Goal: Task Accomplishment & Management: Manage account settings

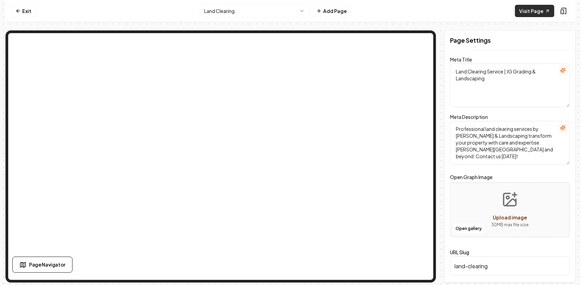
click at [532, 10] on link "Visit Page" at bounding box center [534, 11] width 39 height 12
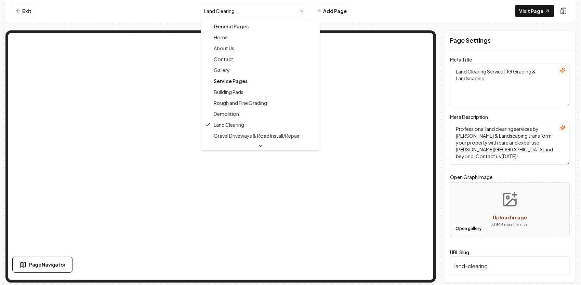
click at [284, 11] on html "Computer Required This feature is only available on a computer. Please switch t…" at bounding box center [290, 142] width 581 height 285
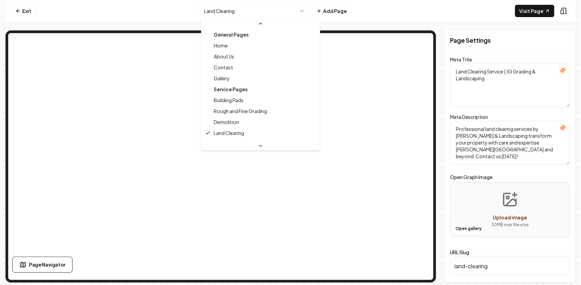
scroll to position [44, 0]
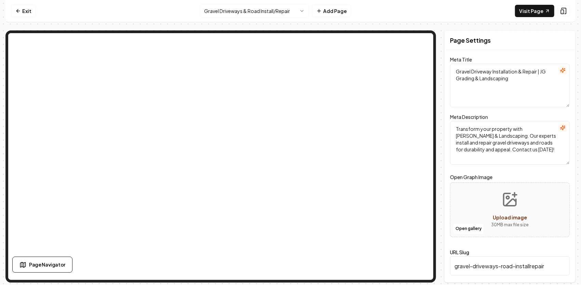
click at [300, 8] on html "Computer Required This feature is only available on a computer. Please switch t…" at bounding box center [290, 142] width 581 height 285
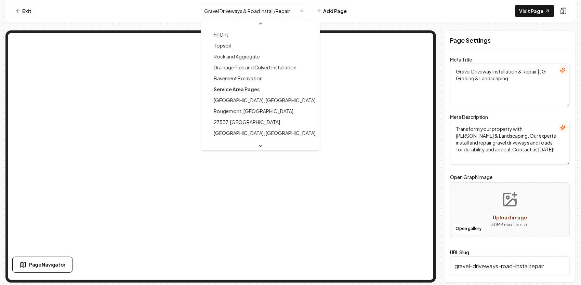
scroll to position [164, 0]
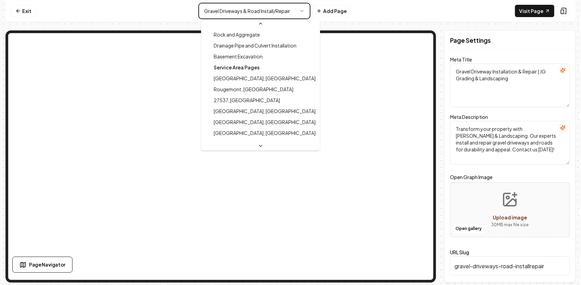
click at [154, 14] on html "Computer Required This feature is only available on a computer. Please switch t…" at bounding box center [290, 142] width 581 height 285
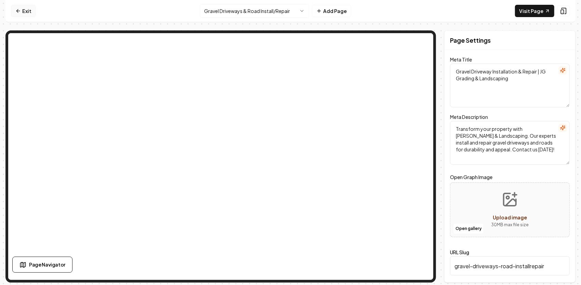
click at [29, 9] on link "Exit" at bounding box center [23, 11] width 25 height 12
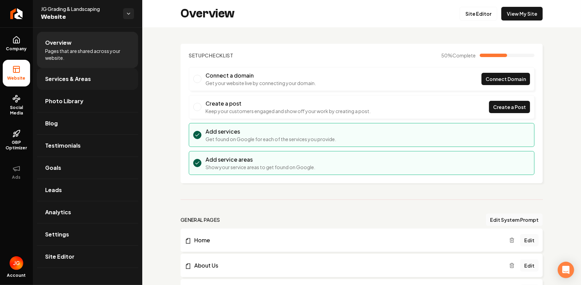
click at [95, 79] on link "Services & Areas" at bounding box center [87, 79] width 101 height 22
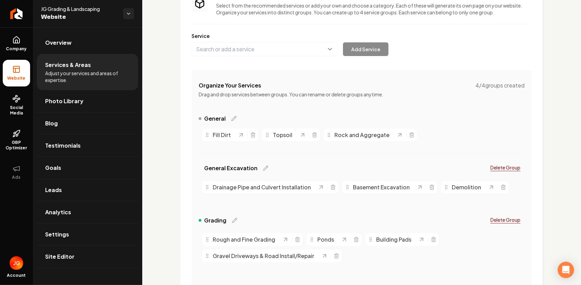
scroll to position [68, 0]
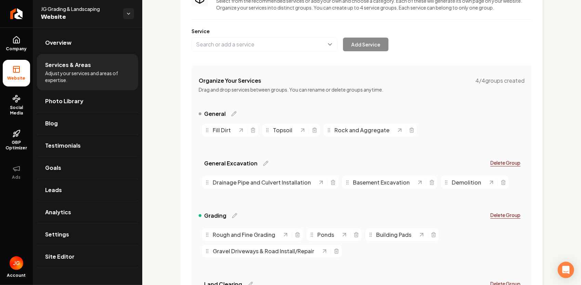
click at [222, 115] on span "General" at bounding box center [215, 114] width 22 height 8
click at [233, 114] on icon "Main content area" at bounding box center [233, 113] width 5 height 5
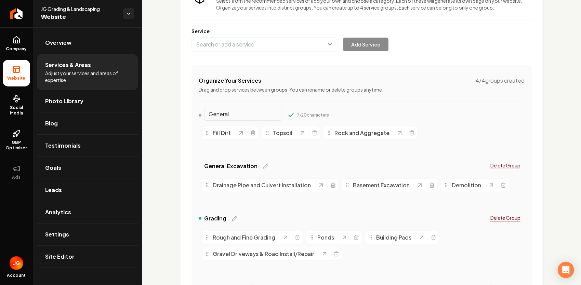
drag, startPoint x: 238, startPoint y: 114, endPoint x: 206, endPoint y: 115, distance: 31.8
click at [206, 115] on input "General" at bounding box center [243, 114] width 78 height 14
click at [248, 115] on input "Grave" at bounding box center [243, 114] width 78 height 14
type input "G"
paste input "“Driveways & Roads"
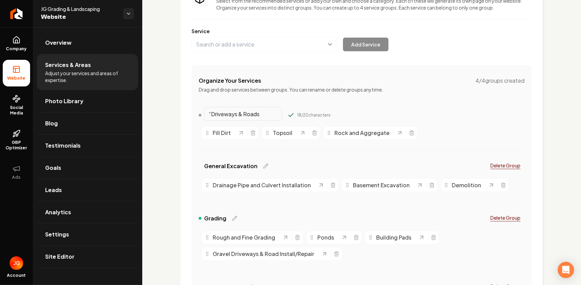
type input "“Driveways & Roads"
click at [204, 158] on div "“Driveways & Roads 18 / 20 characters Fill Dirt Topsoil Rock and Aggregate" at bounding box center [362, 135] width 326 height 50
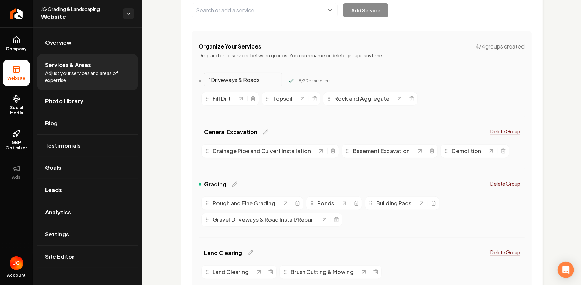
scroll to position [137, 0]
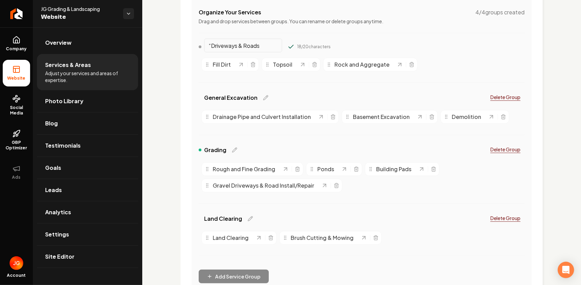
click at [446, 43] on div "“Driveways & Roads 18 / 20 characters" at bounding box center [362, 48] width 326 height 14
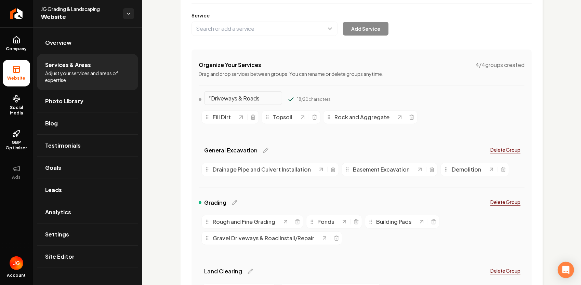
scroll to position [68, 0]
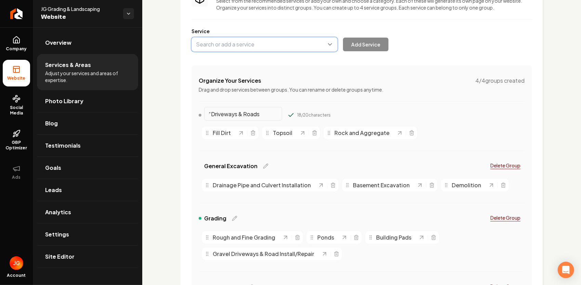
click at [280, 44] on button "Main content area" at bounding box center [264, 44] width 146 height 14
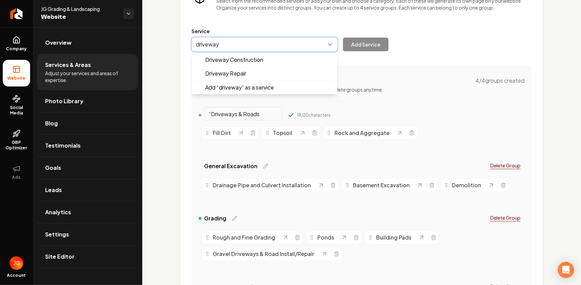
type input "driveways"
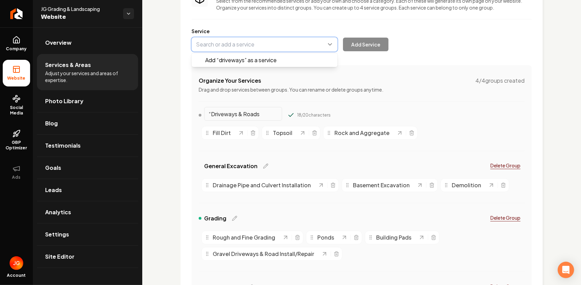
click at [200, 45] on button "Main content area" at bounding box center [264, 44] width 146 height 14
type input "Driveways"
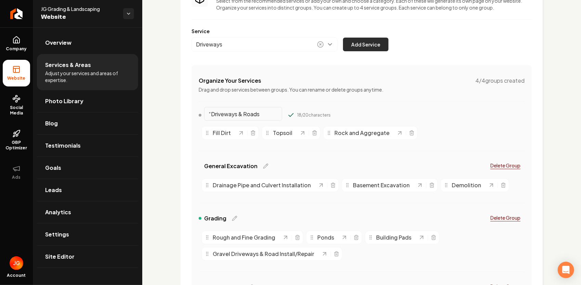
click at [364, 40] on button "Add Service" at bounding box center [365, 45] width 45 height 14
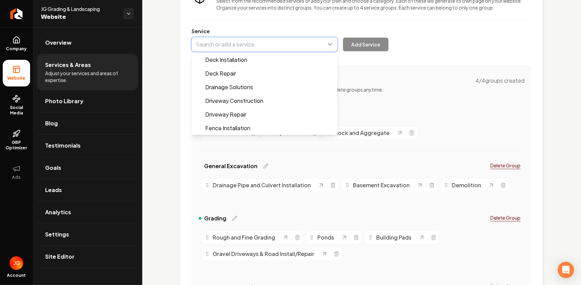
click at [243, 47] on button "Main content area" at bounding box center [264, 44] width 146 height 14
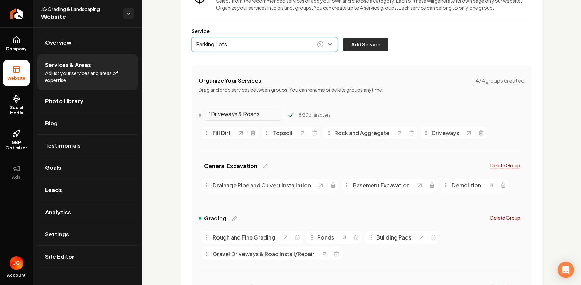
type input "Parking Lots"
click at [366, 43] on button "Add Service" at bounding box center [365, 45] width 45 height 14
click at [223, 44] on button "Main content area" at bounding box center [264, 44] width 146 height 14
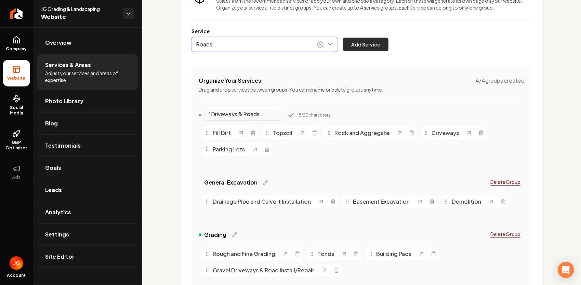
type input "Roads"
click at [365, 42] on button "Add Service" at bounding box center [365, 45] width 45 height 14
click at [256, 48] on button "Main content area" at bounding box center [264, 44] width 146 height 14
type input "Concrete"
click at [356, 44] on button "Add Service" at bounding box center [365, 45] width 45 height 14
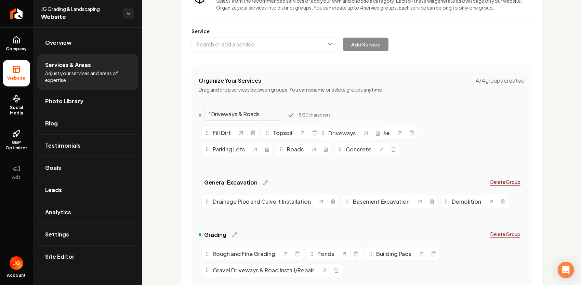
drag, startPoint x: 446, startPoint y: 135, endPoint x: 343, endPoint y: 134, distance: 102.5
click at [343, 134] on span "Driveways" at bounding box center [341, 133] width 27 height 8
drag, startPoint x: 350, startPoint y: 133, endPoint x: 434, endPoint y: 149, distance: 85.5
click at [434, 149] on span "Rock and Aggregate" at bounding box center [445, 149] width 55 height 8
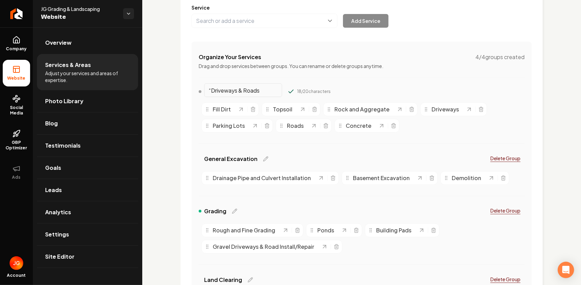
scroll to position [103, 0]
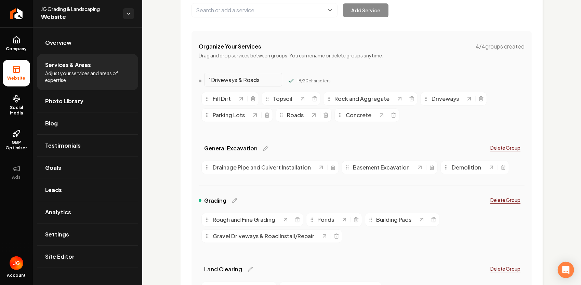
drag, startPoint x: 204, startPoint y: 63, endPoint x: 445, endPoint y: 70, distance: 241.4
click at [445, 70] on div "Organize Your Services 4 / 4 groups created Drag and drop services between grou…" at bounding box center [361, 188] width 340 height 314
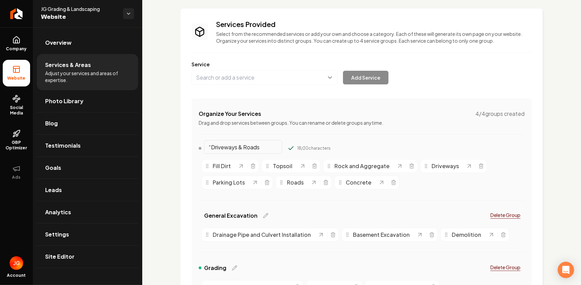
scroll to position [34, 0]
click at [305, 80] on button "Main content area" at bounding box center [264, 78] width 146 height 14
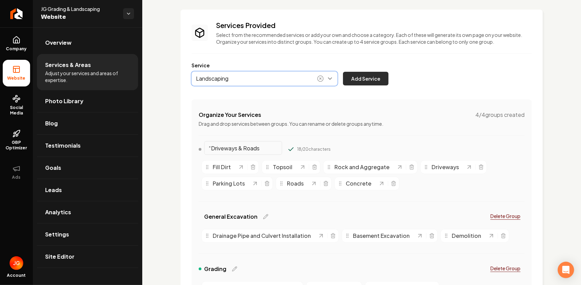
type input "Landscaping"
click at [364, 80] on button "Add Service" at bounding box center [365, 79] width 45 height 14
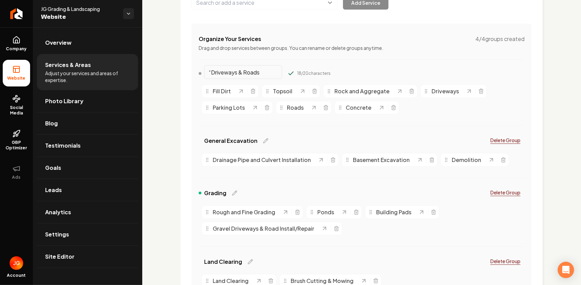
scroll to position [174, 0]
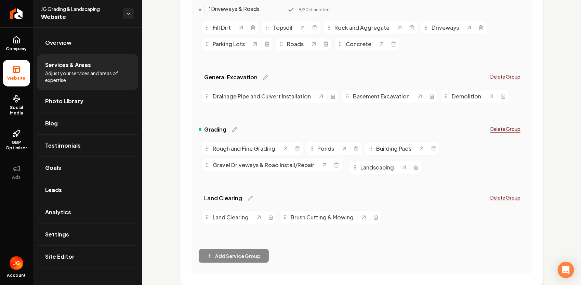
drag, startPoint x: 426, startPoint y: 152, endPoint x: 374, endPoint y: 170, distance: 55.7
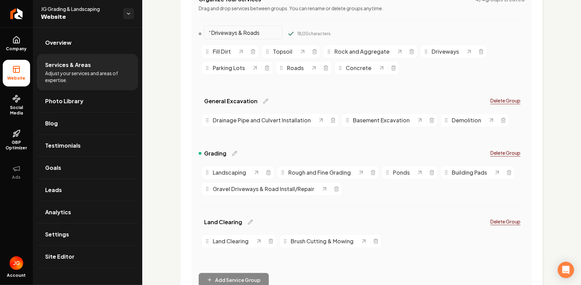
scroll to position [139, 0]
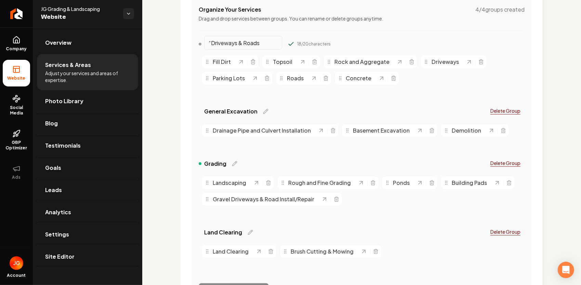
click at [199, 26] on div "Organize Your Services 4 / 4 groups created Drag and drop services between grou…" at bounding box center [361, 151] width 340 height 314
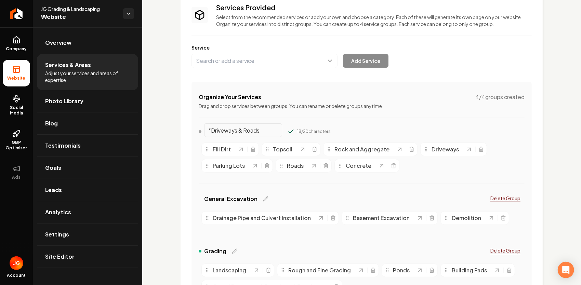
scroll to position [37, 0]
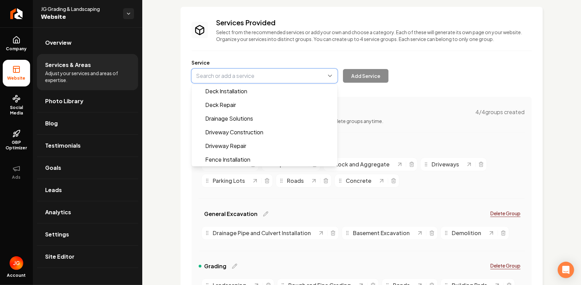
click at [268, 73] on button "Main content area" at bounding box center [264, 76] width 146 height 14
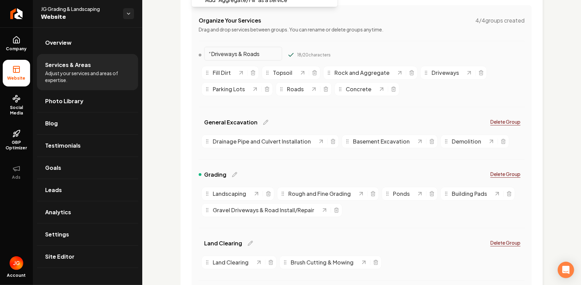
scroll to position [139, 0]
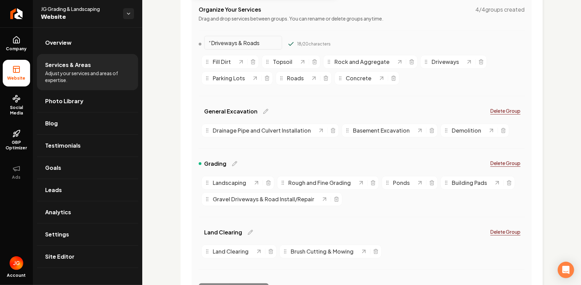
type input "Aggregate/Fill"
drag, startPoint x: 228, startPoint y: 232, endPoint x: 196, endPoint y: 233, distance: 31.5
click at [196, 233] on div "Services Provided Select from the recommended services or add your own and choo…" at bounding box center [361, 111] width 340 height 393
click at [198, 234] on div "Organize Your Services 4 / 4 groups created Drag and drop services between grou…" at bounding box center [361, 151] width 340 height 314
click at [280, 230] on div "Land Clearing Delete Group" at bounding box center [362, 234] width 326 height 16
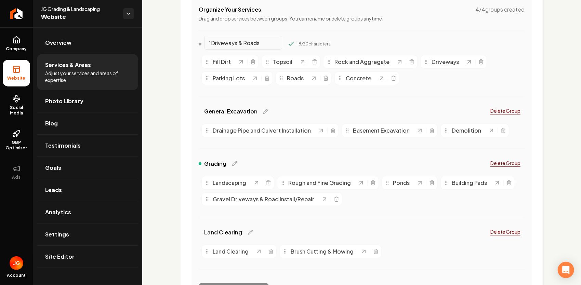
click at [224, 161] on span "Grading" at bounding box center [215, 164] width 22 height 8
click at [233, 163] on icon "Main content area" at bounding box center [234, 163] width 5 height 5
click at [232, 165] on input "Grading" at bounding box center [243, 162] width 78 height 14
type input "Grading & Site Prep"
click at [308, 157] on div "Grading & Site Prep 19 / 20 characters Delete Group" at bounding box center [362, 165] width 326 height 16
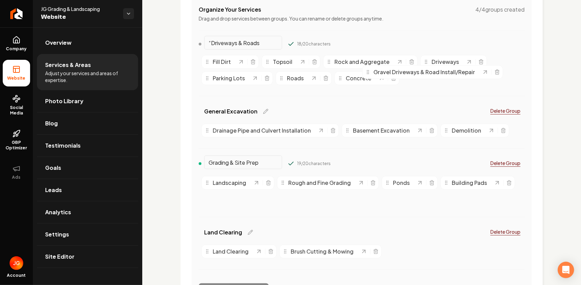
drag, startPoint x: 249, startPoint y: 202, endPoint x: 414, endPoint y: 83, distance: 203.1
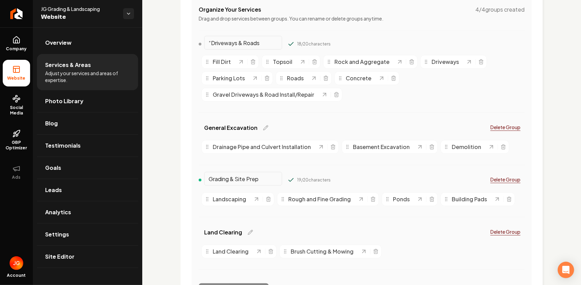
scroll to position [105, 0]
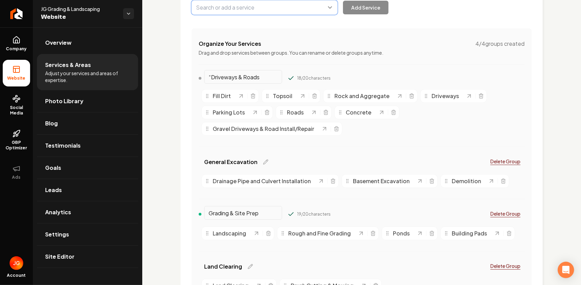
click at [333, 9] on button "Main content area" at bounding box center [264, 7] width 146 height 14
click at [332, 4] on button "Main content area" at bounding box center [264, 7] width 146 height 14
click at [313, 95] on icon "Main content area" at bounding box center [314, 97] width 3 height 4
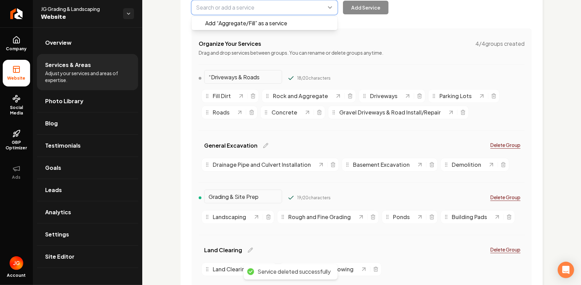
click at [329, 7] on button "Main content area" at bounding box center [264, 7] width 146 height 14
click at [261, 78] on div "Services Provided Select from the recommended services or add your own and choo…" at bounding box center [361, 137] width 340 height 377
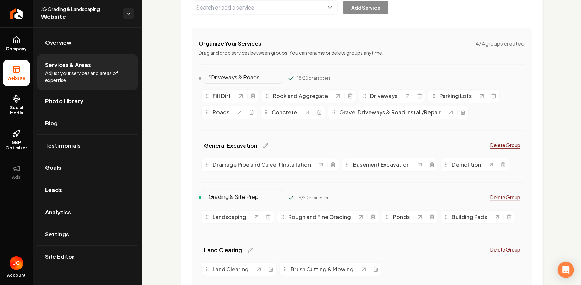
drag, startPoint x: 261, startPoint y: 78, endPoint x: 184, endPoint y: 77, distance: 77.2
click at [190, 81] on div "Services Provided Select from the recommended services or add your own and choo…" at bounding box center [361, 137] width 362 height 398
type input "L"
paste input "what will optimaize"
type input "what will optimaize"
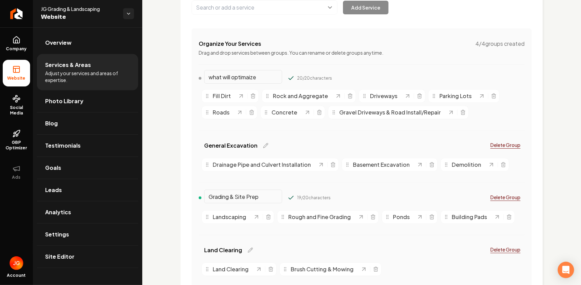
drag, startPoint x: 262, startPoint y: 79, endPoint x: 129, endPoint y: 66, distance: 133.2
click at [130, 67] on div "Company Website Social Media GBP Optimizer Ads Account JG Grading & Landscaping…" at bounding box center [290, 142] width 581 height 285
click at [241, 251] on div "Land Clearing" at bounding box center [226, 250] width 54 height 8
click at [247, 250] on icon "Main content area" at bounding box center [249, 249] width 5 height 5
copy div "Land Clearing"
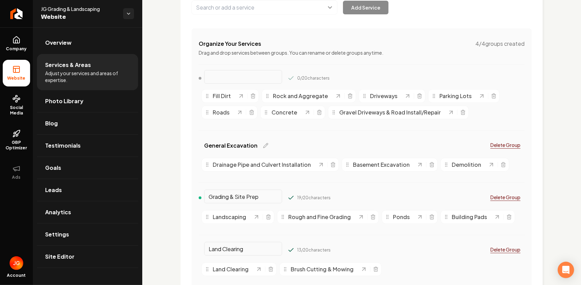
click at [240, 77] on input "Main content area" at bounding box center [243, 77] width 78 height 14
paste input "Land Clearing 13/20"
type input "Land Clearing"
click at [311, 135] on div "Land Clearing 15 / 20 characters Fill Dirt Rock and Aggregate Driveways Parking…" at bounding box center [362, 106] width 326 height 66
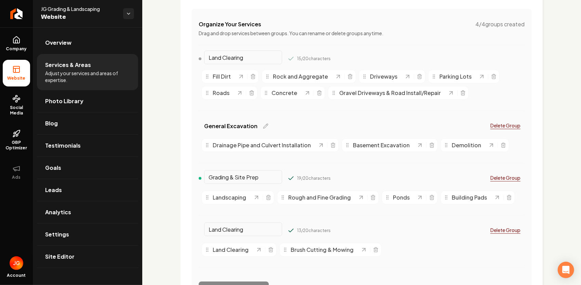
scroll to position [139, 0]
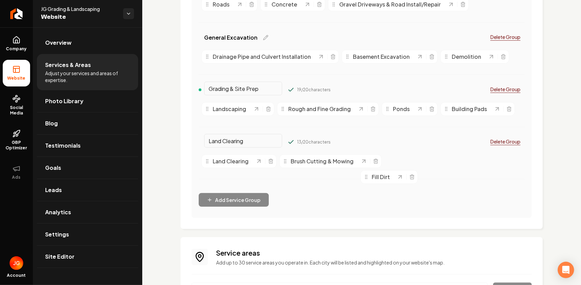
drag, startPoint x: 224, startPoint y: 64, endPoint x: 385, endPoint y: 180, distance: 198.4
click at [385, 180] on span "Fill Dirt" at bounding box center [380, 177] width 18 height 8
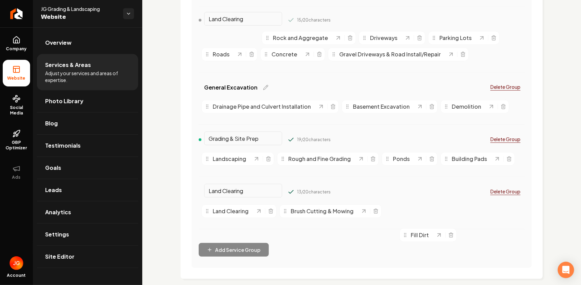
scroll to position [172, 0]
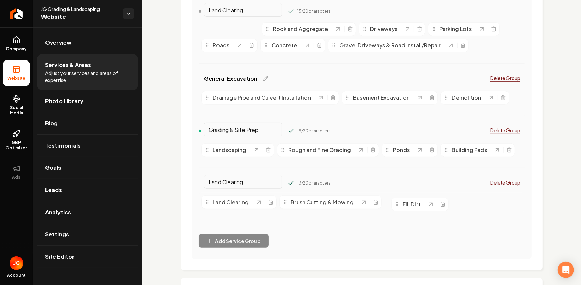
drag, startPoint x: 225, startPoint y: 57, endPoint x: 414, endPoint y: 203, distance: 239.0
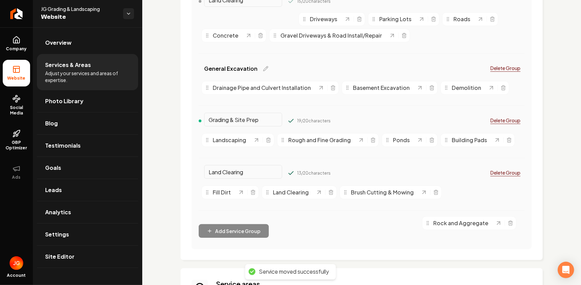
scroll to position [182, 0]
drag, startPoint x: 251, startPoint y: 97, endPoint x: 470, endPoint y: 213, distance: 246.9
click at [470, 213] on span "Rock and Aggregate" at bounding box center [458, 212] width 55 height 8
drag, startPoint x: 248, startPoint y: 20, endPoint x: 463, endPoint y: 203, distance: 282.4
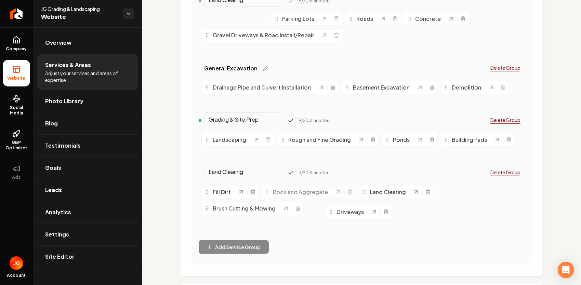
drag, startPoint x: 237, startPoint y: 18, endPoint x: 361, endPoint y: 212, distance: 229.9
drag, startPoint x: 240, startPoint y: 18, endPoint x: 340, endPoint y: 188, distance: 196.7
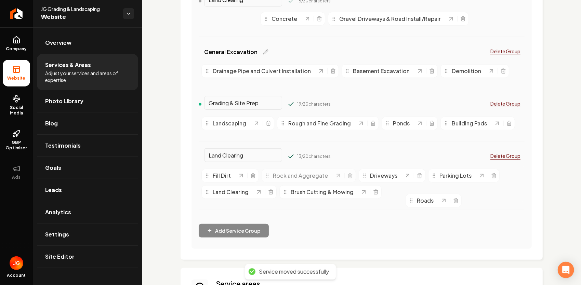
drag, startPoint x: 220, startPoint y: 20, endPoint x: 424, endPoint y: 201, distance: 272.6
click at [424, 201] on span "Roads" at bounding box center [425, 200] width 17 height 8
drag, startPoint x: 224, startPoint y: 21, endPoint x: 419, endPoint y: 200, distance: 264.6
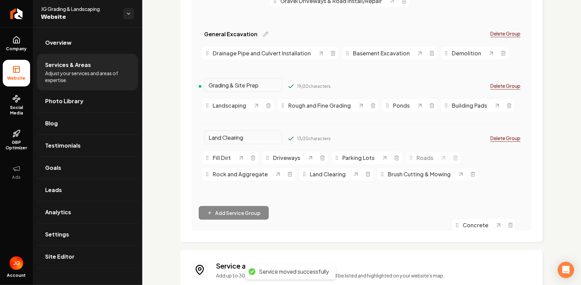
scroll to position [201, 0]
drag, startPoint x: 221, startPoint y: 20, endPoint x: 423, endPoint y: 195, distance: 266.7
click at [423, 195] on span "Concrete" at bounding box center [429, 198] width 26 height 8
drag, startPoint x: 230, startPoint y: 2, endPoint x: 247, endPoint y: 188, distance: 186.7
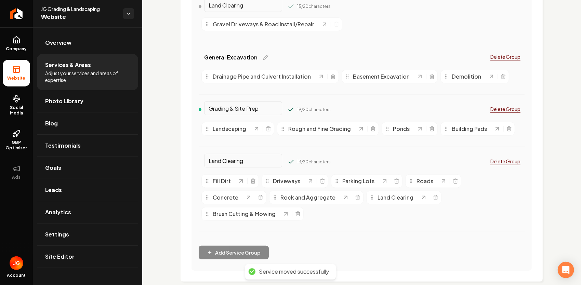
scroll to position [166, 0]
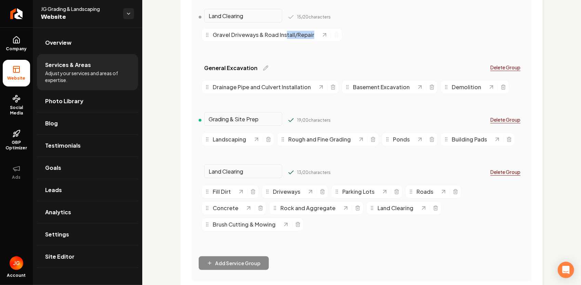
drag, startPoint x: 285, startPoint y: 34, endPoint x: 293, endPoint y: 53, distance: 20.2
click at [293, 53] on div "Land Clearing 15 / 20 characters Gravel Driveways & Road Install/Repair" at bounding box center [362, 37] width 326 height 50
drag, startPoint x: 293, startPoint y: 53, endPoint x: 353, endPoint y: 39, distance: 62.3
click at [353, 39] on div "Gravel Driveways & Road Install/Repair" at bounding box center [362, 34] width 326 height 19
click at [356, 38] on div "Gravel Driveways & Road Install/Repair" at bounding box center [362, 34] width 326 height 19
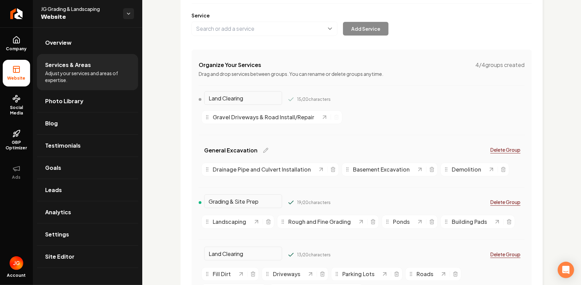
scroll to position [72, 0]
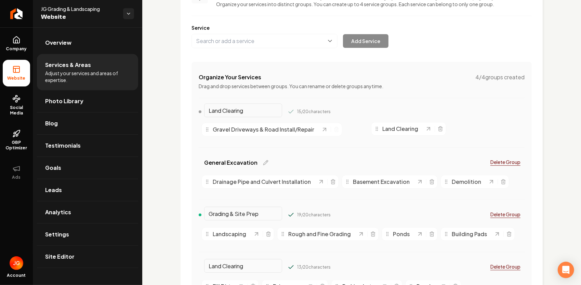
drag, startPoint x: 394, startPoint y: 210, endPoint x: 399, endPoint y: 131, distance: 79.4
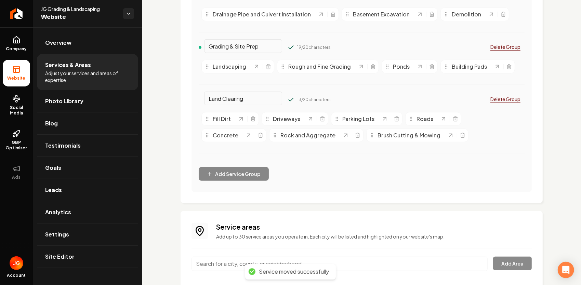
scroll to position [240, 0]
drag, startPoint x: 326, startPoint y: 133, endPoint x: 351, endPoint y: 164, distance: 40.1
click at [351, 164] on span "Gravel Driveways & Road Install/Repair" at bounding box center [365, 165] width 101 height 8
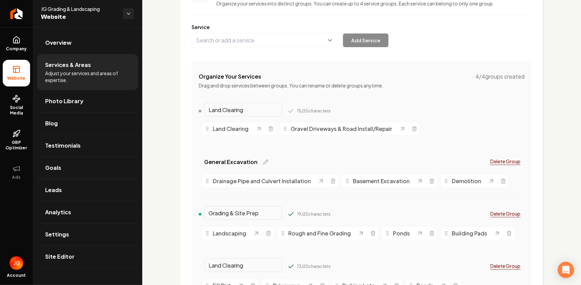
scroll to position [60, 0]
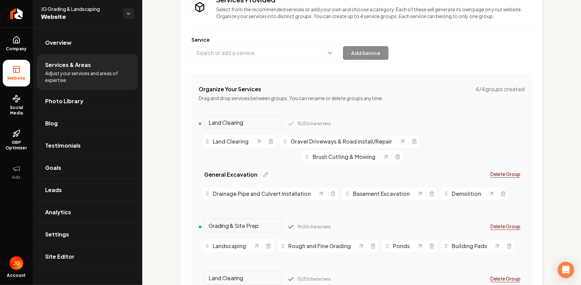
drag, startPoint x: 395, startPoint y: 135, endPoint x: 330, endPoint y: 157, distance: 68.5
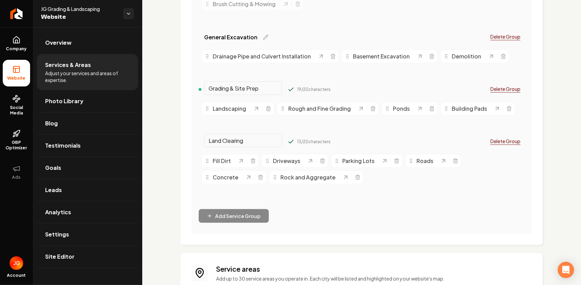
scroll to position [223, 0]
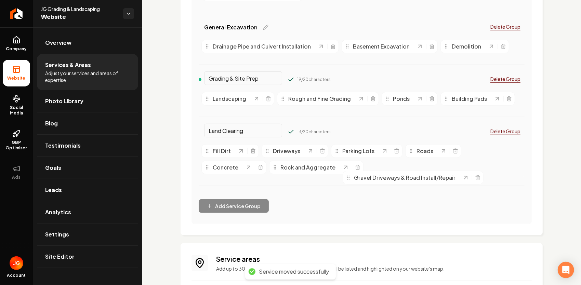
drag, startPoint x: 335, startPoint y: 146, endPoint x: 397, endPoint y: 178, distance: 70.2
click at [397, 178] on span "Gravel Driveways & Road Install/Repair" at bounding box center [404, 178] width 101 height 8
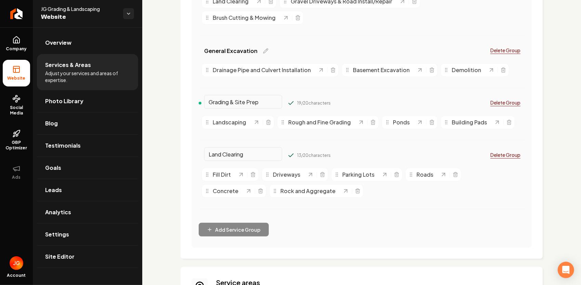
scroll to position [189, 0]
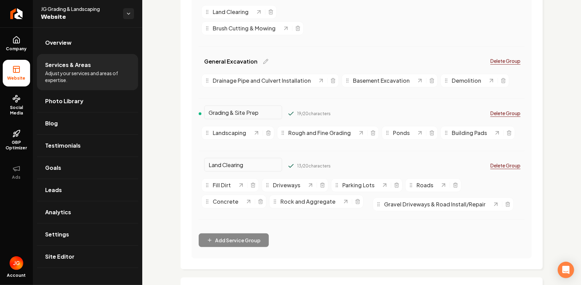
drag, startPoint x: 349, startPoint y: 13, endPoint x: 442, endPoint y: 206, distance: 214.1
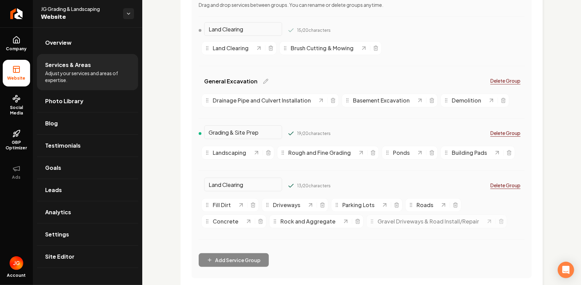
scroll to position [121, 0]
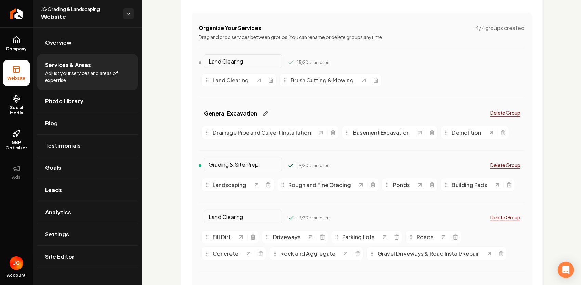
click at [263, 113] on icon "Main content area" at bounding box center [265, 113] width 5 height 5
drag, startPoint x: 262, startPoint y: 111, endPoint x: 193, endPoint y: 109, distance: 68.4
click at [193, 109] on div "Organize Your Services 4 / 4 groups created Drag and drop services between grou…" at bounding box center [361, 162] width 340 height 298
drag, startPoint x: 261, startPoint y: 163, endPoint x: 200, endPoint y: 170, distance: 61.9
click at [200, 170] on div "Grading & Site Prep" at bounding box center [240, 165] width 83 height 11
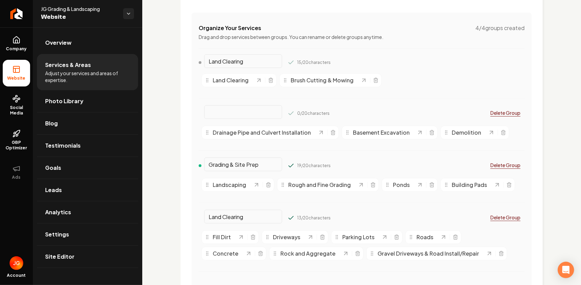
click at [242, 111] on input "Main content area" at bounding box center [243, 112] width 78 height 14
paste input "Grading & Site Prep"
type input "Grading & Site Prep"
drag, startPoint x: 262, startPoint y: 166, endPoint x: 184, endPoint y: 160, distance: 77.8
click at [184, 160] on div "Services Provided Select from the recommended services or add your own and choo…" at bounding box center [361, 122] width 362 height 398
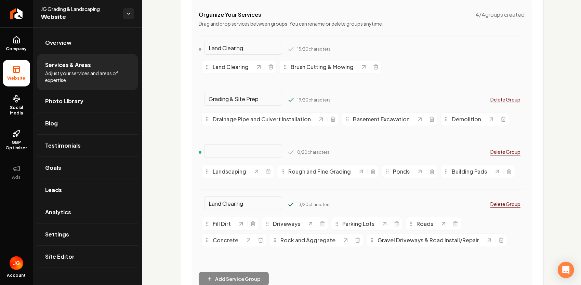
scroll to position [155, 0]
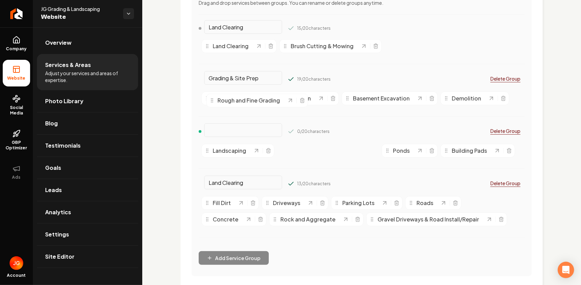
drag, startPoint x: 321, startPoint y: 152, endPoint x: 249, endPoint y: 100, distance: 88.0
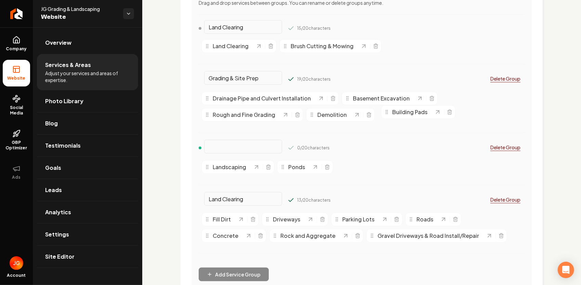
drag, startPoint x: 361, startPoint y: 165, endPoint x: 405, endPoint y: 111, distance: 70.4
drag, startPoint x: 340, startPoint y: 118, endPoint x: 373, endPoint y: 166, distance: 58.8
drag, startPoint x: 364, startPoint y: 165, endPoint x: 397, endPoint y: 113, distance: 61.6
drag, startPoint x: 384, startPoint y: 117, endPoint x: 321, endPoint y: 118, distance: 63.9
click at [321, 118] on span "Building Pads" at bounding box center [329, 116] width 35 height 8
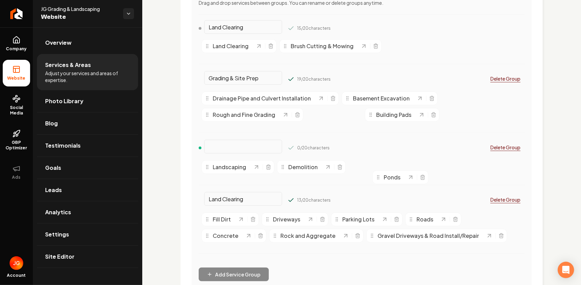
drag, startPoint x: 338, startPoint y: 116, endPoint x: 401, endPoint y: 174, distance: 86.1
drag, startPoint x: 375, startPoint y: 170, endPoint x: 429, endPoint y: 116, distance: 76.1
click at [429, 116] on span "Ponds" at bounding box center [422, 113] width 17 height 8
drag, startPoint x: 369, startPoint y: 168, endPoint x: 423, endPoint y: 115, distance: 74.7
drag, startPoint x: 302, startPoint y: 101, endPoint x: 393, endPoint y: 171, distance: 115.0
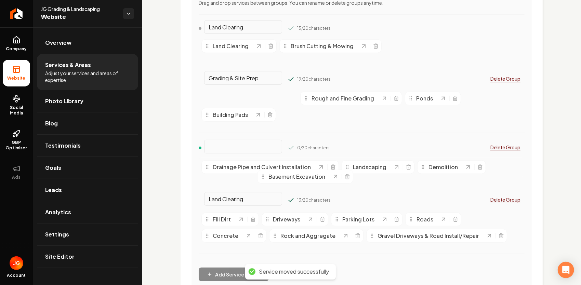
drag, startPoint x: 264, startPoint y: 100, endPoint x: 318, endPoint y: 176, distance: 93.1
click at [319, 178] on span "Basement Excavation" at bounding box center [296, 177] width 57 height 8
drag, startPoint x: 264, startPoint y: 110, endPoint x: 500, endPoint y: 166, distance: 243.0
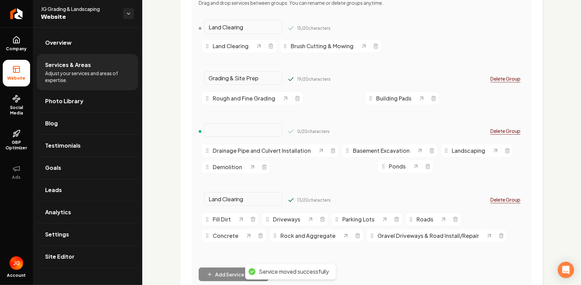
drag, startPoint x: 327, startPoint y: 100, endPoint x: 399, endPoint y: 165, distance: 97.0
click at [399, 165] on span "Ponds" at bounding box center [397, 166] width 17 height 8
drag, startPoint x: 336, startPoint y: 100, endPoint x: 275, endPoint y: 172, distance: 94.1
click at [295, 171] on div "Ponds" at bounding box center [301, 167] width 56 height 14
drag, startPoint x: 291, startPoint y: 167, endPoint x: 419, endPoint y: 105, distance: 142.1
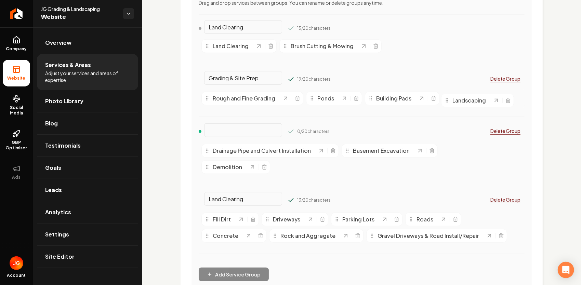
drag, startPoint x: 476, startPoint y: 154, endPoint x: 477, endPoint y: 104, distance: 50.2
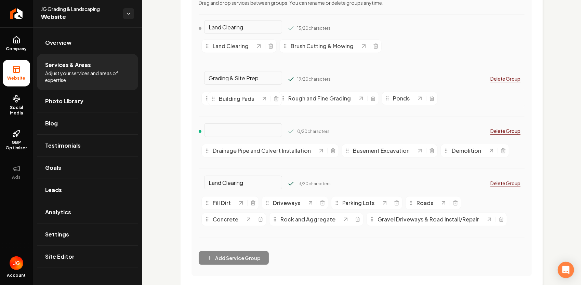
drag, startPoint x: 459, startPoint y: 99, endPoint x: 226, endPoint y: 99, distance: 233.0
click at [226, 99] on span "Building Pads" at bounding box center [236, 99] width 35 height 8
click at [207, 100] on icon "Main content area" at bounding box center [206, 98] width 5 height 5
drag, startPoint x: 305, startPoint y: 100, endPoint x: 226, endPoint y: 102, distance: 79.6
click at [226, 102] on span "Rough and Fine Grading" at bounding box center [239, 100] width 63 height 8
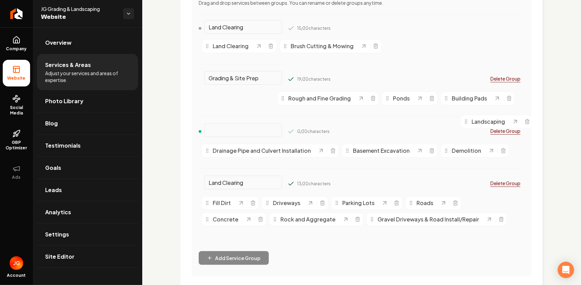
drag, startPoint x: 246, startPoint y: 101, endPoint x: 503, endPoint y: 122, distance: 257.2
click at [505, 124] on div "Landscaping" at bounding box center [487, 122] width 49 height 8
drag, startPoint x: 343, startPoint y: 99, endPoint x: 334, endPoint y: 164, distance: 65.6
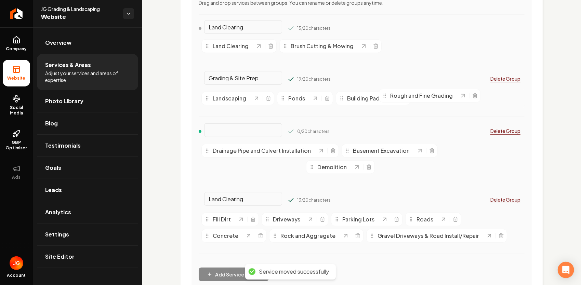
drag, startPoint x: 273, startPoint y: 170, endPoint x: 450, endPoint y: 98, distance: 191.5
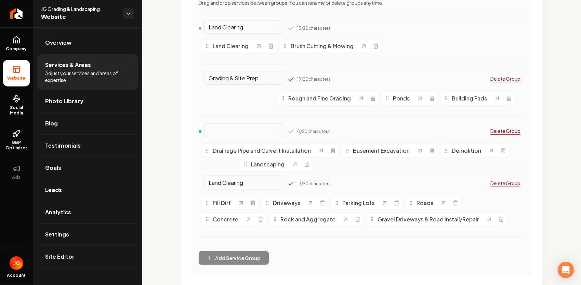
drag, startPoint x: 236, startPoint y: 99, endPoint x: 274, endPoint y: 164, distance: 75.2
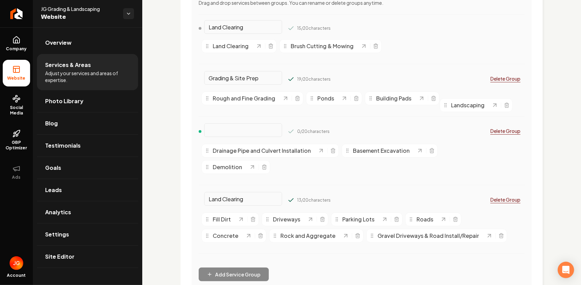
drag, startPoint x: 469, startPoint y: 149, endPoint x: 468, endPoint y: 103, distance: 46.1
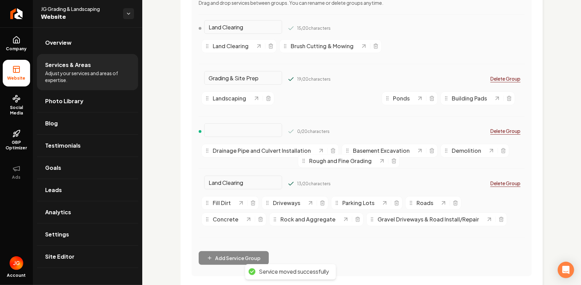
drag, startPoint x: 297, startPoint y: 99, endPoint x: 318, endPoint y: 162, distance: 65.9
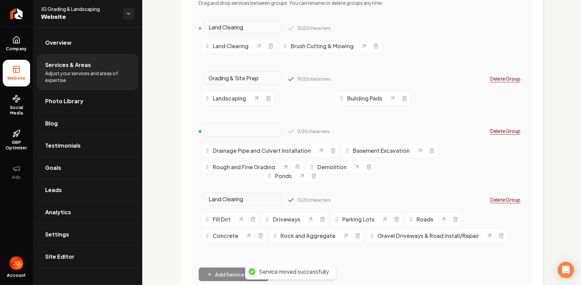
drag, startPoint x: 304, startPoint y: 100, endPoint x: 291, endPoint y: 177, distance: 78.7
click at [291, 177] on span "Ponds" at bounding box center [283, 176] width 17 height 8
drag, startPoint x: 300, startPoint y: 101, endPoint x: 249, endPoint y: 170, distance: 85.6
drag, startPoint x: 295, startPoint y: 98, endPoint x: 253, endPoint y: 170, distance: 83.5
drag, startPoint x: 393, startPoint y: 167, endPoint x: 303, endPoint y: 100, distance: 111.8
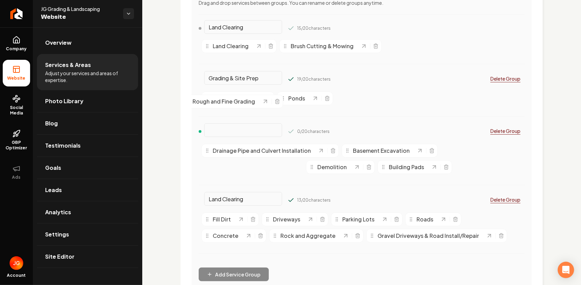
drag, startPoint x: 235, startPoint y: 169, endPoint x: 215, endPoint y: 104, distance: 68.6
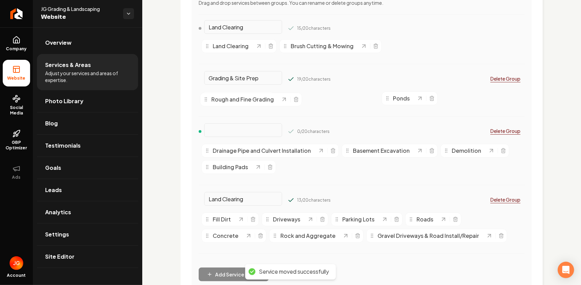
drag, startPoint x: 305, startPoint y: 100, endPoint x: 228, endPoint y: 101, distance: 76.9
click at [228, 101] on span "Rough and Fine Grading" at bounding box center [242, 99] width 63 height 8
drag, startPoint x: 233, startPoint y: 101, endPoint x: 476, endPoint y: 104, distance: 243.0
click at [476, 104] on span "Landscaping" at bounding box center [472, 101] width 33 height 8
drag, startPoint x: 239, startPoint y: 168, endPoint x: 334, endPoint y: 102, distance: 115.3
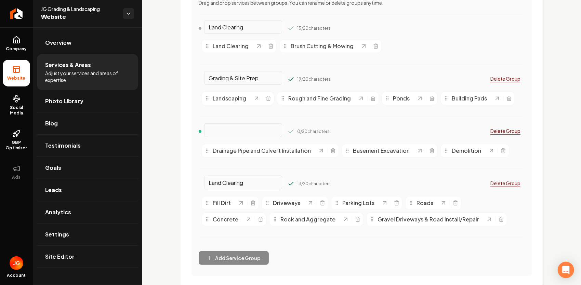
click at [233, 134] on input "Main content area" at bounding box center [243, 130] width 78 height 14
type input "Driveways & Roads"
click at [391, 222] on span "Gravel Driveways & Road Install/Repair" at bounding box center [427, 219] width 101 height 8
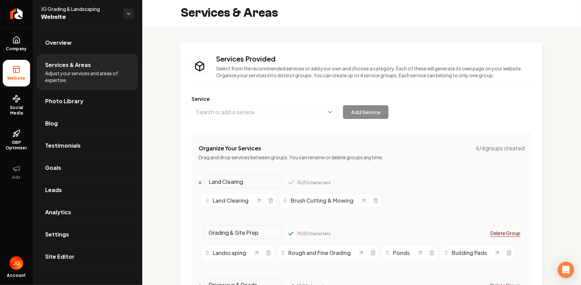
scroll to position [0, 0]
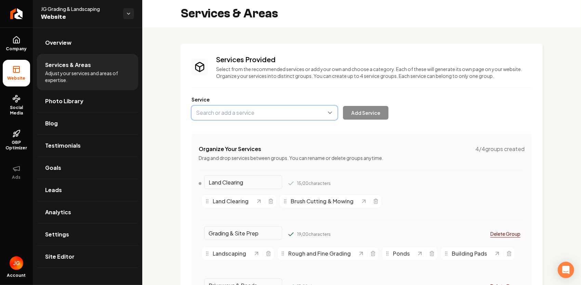
drag, startPoint x: 251, startPoint y: 116, endPoint x: 247, endPoint y: 111, distance: 6.8
click at [251, 116] on button "Main content area" at bounding box center [264, 113] width 146 height 14
type input "Gravel Driveways"
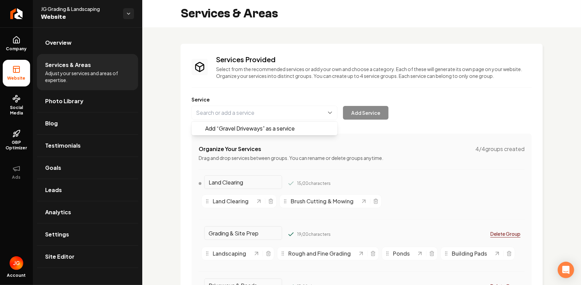
click at [372, 115] on div "Add “ Gravel Driveways ” as a service Add Service" at bounding box center [289, 113] width 197 height 14
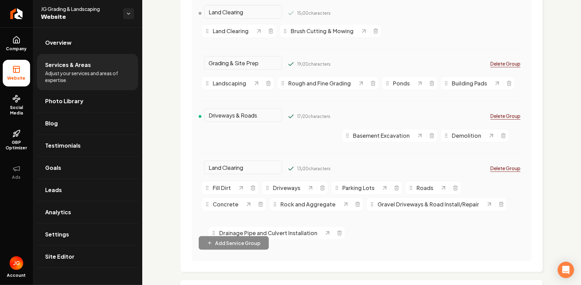
scroll to position [174, 0]
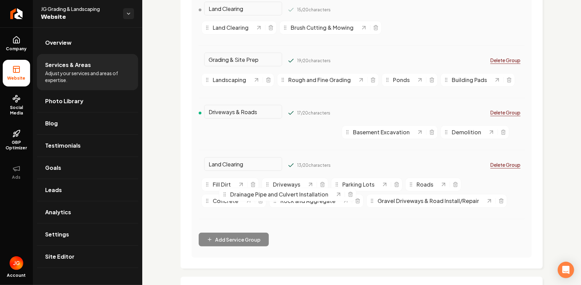
drag, startPoint x: 262, startPoint y: 169, endPoint x: 280, endPoint y: 195, distance: 30.9
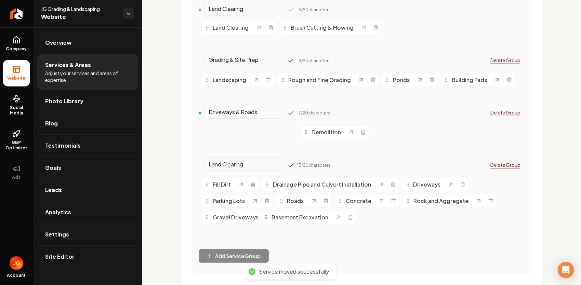
drag, startPoint x: 241, startPoint y: 133, endPoint x: 300, endPoint y: 219, distance: 103.7
click at [300, 219] on span "Basement Excavation" at bounding box center [299, 217] width 57 height 8
drag, startPoint x: 247, startPoint y: 135, endPoint x: 383, endPoint y: 219, distance: 159.9
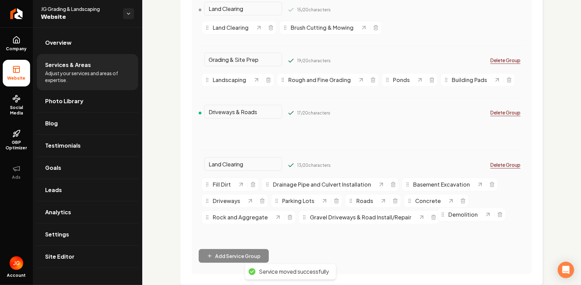
drag, startPoint x: 230, startPoint y: 132, endPoint x: 465, endPoint y: 214, distance: 249.4
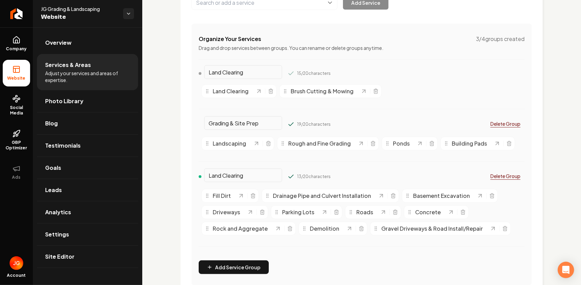
scroll to position [105, 0]
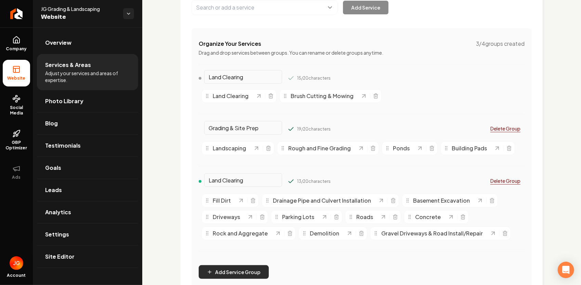
click at [235, 273] on button "Add Service Group" at bounding box center [234, 272] width 70 height 14
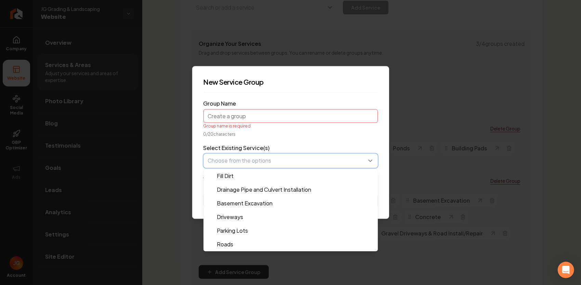
click at [283, 155] on button "button" at bounding box center [290, 161] width 174 height 14
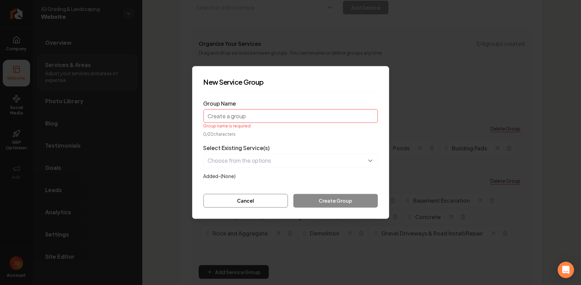
click at [266, 116] on form "Group Name Group name is required 0 / 20 characters Select Existing Service(s) …" at bounding box center [290, 152] width 174 height 109
click at [266, 116] on input "Group Name" at bounding box center [290, 116] width 174 height 14
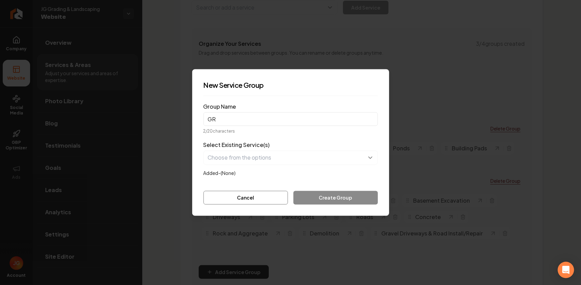
type input "G"
type input "D"
type input "G"
type input "Driveways & Roads"
click at [342, 193] on div "Cancel Create Group" at bounding box center [290, 198] width 174 height 14
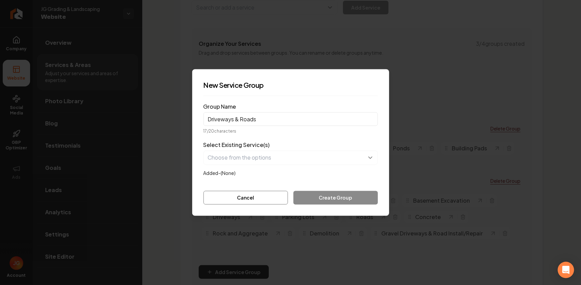
click at [342, 196] on div "Cancel Create Group" at bounding box center [290, 198] width 174 height 14
click at [341, 200] on div "Cancel Create Group" at bounding box center [290, 198] width 174 height 14
click at [316, 160] on button "button" at bounding box center [290, 158] width 174 height 14
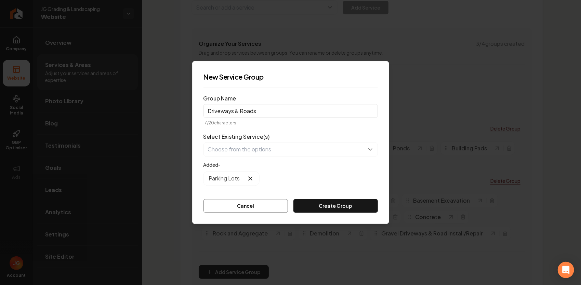
click at [327, 204] on button "Create Group" at bounding box center [335, 206] width 84 height 14
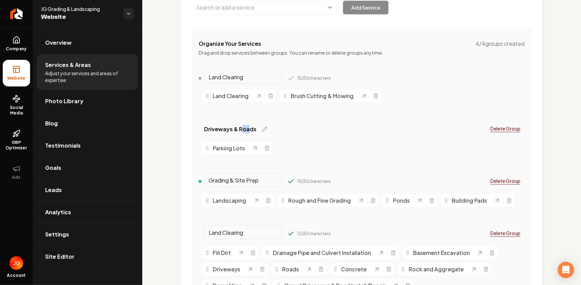
drag, startPoint x: 242, startPoint y: 128, endPoint x: 247, endPoint y: 135, distance: 8.3
click at [247, 135] on form "Driveways & Roads" at bounding box center [233, 130] width 69 height 11
drag, startPoint x: 247, startPoint y: 135, endPoint x: 295, endPoint y: 144, distance: 48.3
click at [298, 143] on div "Parking Lots" at bounding box center [362, 148] width 326 height 19
click at [251, 129] on span "Driveways & Roads" at bounding box center [230, 129] width 52 height 8
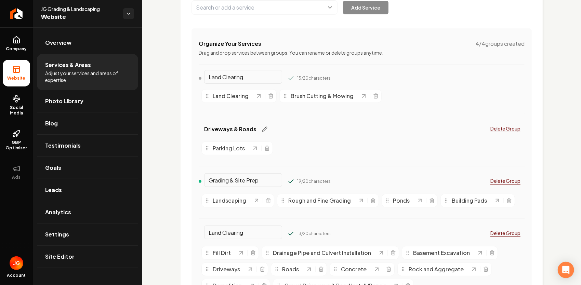
click at [264, 129] on icon "Main content area" at bounding box center [264, 128] width 5 height 5
drag, startPoint x: 266, startPoint y: 125, endPoint x: 204, endPoint y: 126, distance: 61.9
click at [201, 127] on div "Driveways & Roads" at bounding box center [240, 129] width 83 height 11
drag, startPoint x: 260, startPoint y: 179, endPoint x: 203, endPoint y: 174, distance: 57.0
click at [203, 175] on div "Grading & Site Prep 19 / 20 characters Delete Group" at bounding box center [362, 183] width 326 height 16
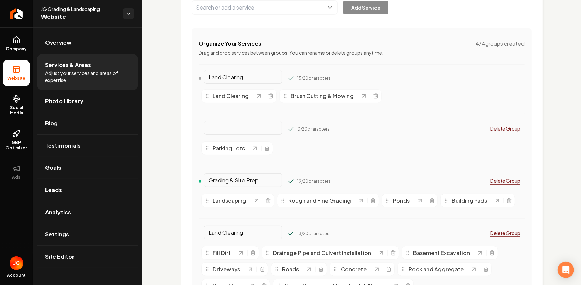
click at [241, 126] on input "Main content area" at bounding box center [243, 128] width 78 height 14
type input "Grading & Site Prep"
drag, startPoint x: 261, startPoint y: 181, endPoint x: 200, endPoint y: 182, distance: 60.8
click at [200, 182] on div "Grading & Site Prep" at bounding box center [240, 181] width 83 height 11
click at [236, 180] on input "Main content area" at bounding box center [243, 180] width 78 height 14
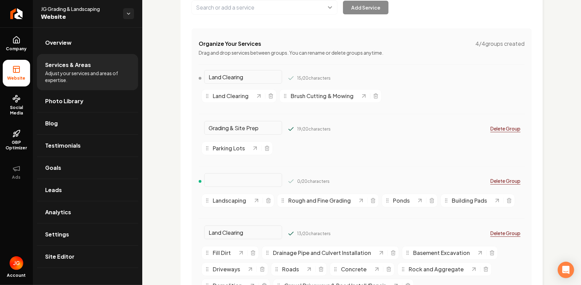
type input "“Driveways & Roads"
drag, startPoint x: 303, startPoint y: 201, endPoint x: 301, endPoint y: 151, distance: 49.9
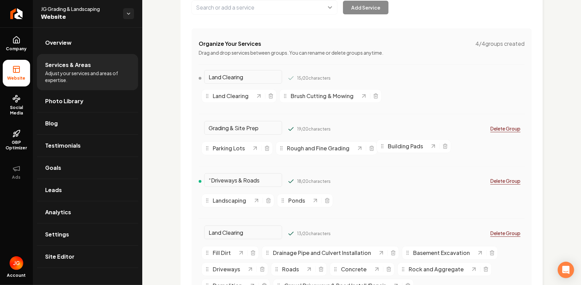
drag, startPoint x: 364, startPoint y: 202, endPoint x: 405, endPoint y: 146, distance: 68.9
drag, startPoint x: 290, startPoint y: 202, endPoint x: 471, endPoint y: 152, distance: 187.6
drag, startPoint x: 226, startPoint y: 203, endPoint x: 510, endPoint y: 155, distance: 288.3
click at [510, 155] on span "Landscaping" at bounding box center [513, 153] width 33 height 8
drag, startPoint x: 237, startPoint y: 151, endPoint x: 307, endPoint y: 205, distance: 88.0
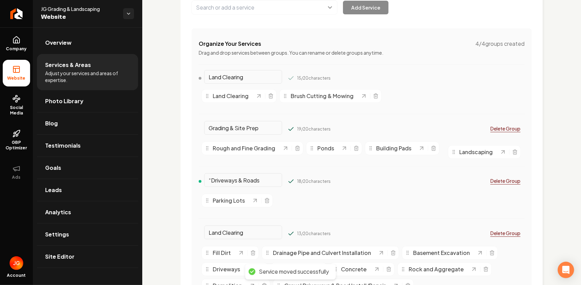
drag, startPoint x: 296, startPoint y: 201, endPoint x: 468, endPoint y: 152, distance: 178.9
click at [468, 152] on span "Landscaping" at bounding box center [475, 152] width 33 height 8
drag, startPoint x: 304, startPoint y: 203, endPoint x: 466, endPoint y: 150, distance: 170.0
click at [234, 181] on input "“Driveways & Roads" at bounding box center [243, 180] width 78 height 14
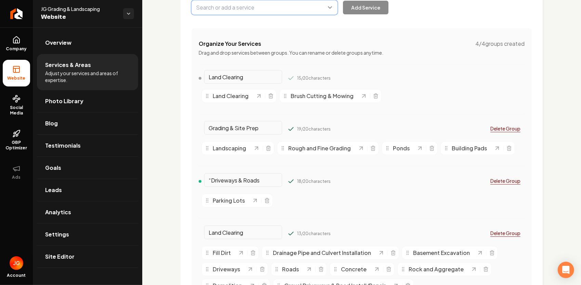
click at [329, 7] on button "Main content area" at bounding box center [264, 7] width 146 height 14
type input "Gravel Driveways"
click at [373, 11] on button "Add Service" at bounding box center [365, 8] width 45 height 14
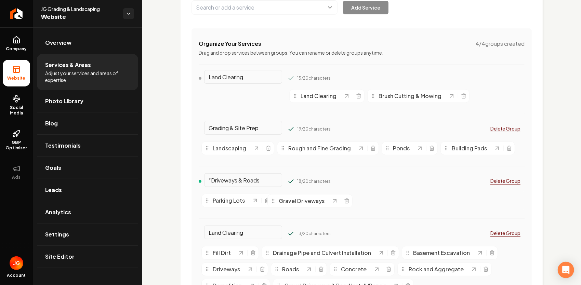
drag, startPoint x: 246, startPoint y: 96, endPoint x: 312, endPoint y: 201, distance: 123.4
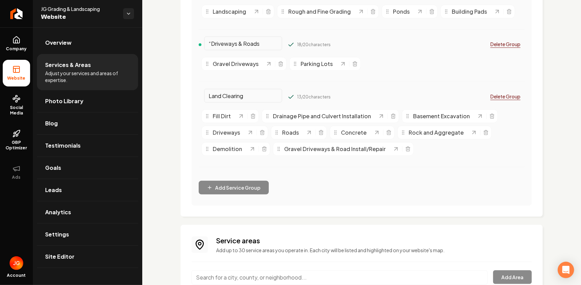
scroll to position [208, 0]
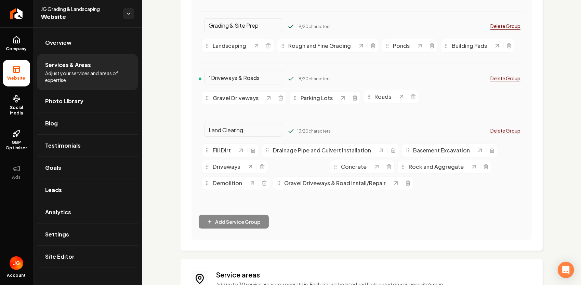
drag, startPoint x: 299, startPoint y: 168, endPoint x: 391, endPoint y: 98, distance: 115.8
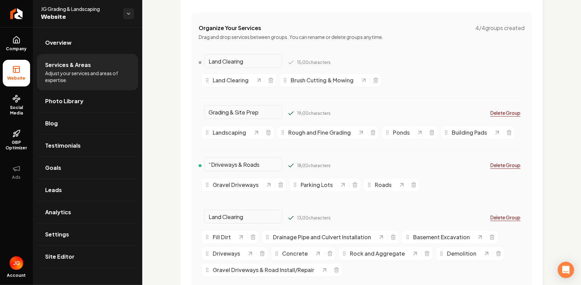
scroll to position [105, 0]
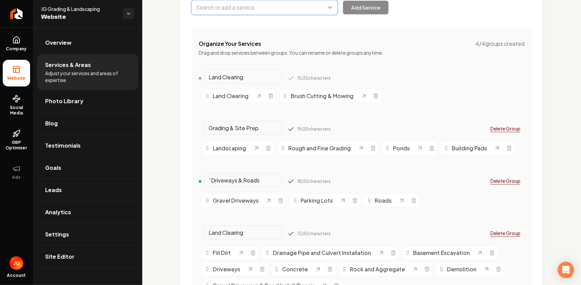
click at [256, 8] on button "Main content area" at bounding box center [264, 7] width 146 height 14
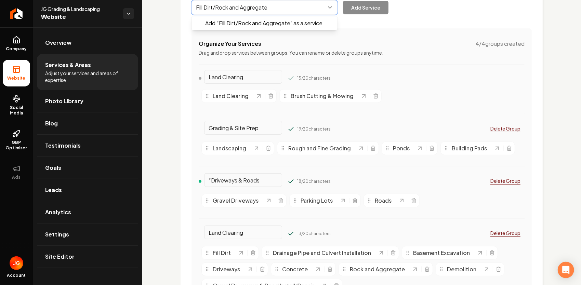
type input "Fill Dirt/Rock and Aggregate"
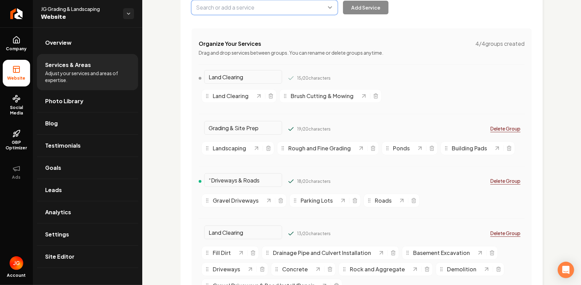
click at [278, 7] on button "Main content area" at bounding box center [264, 7] width 146 height 14
click at [272, 8] on button "Main content area" at bounding box center [264, 7] width 146 height 14
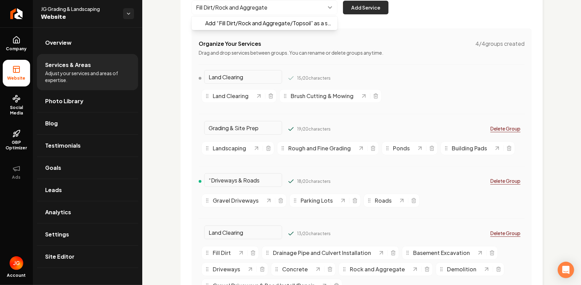
click at [368, 9] on div "Fill Dirt/Rock and Aggregate Add “ Fill Dirt/Rock and Aggregate/Topsoil ” as a …" at bounding box center [289, 7] width 197 height 14
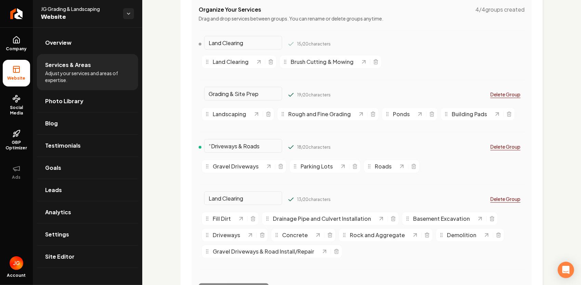
scroll to position [71, 0]
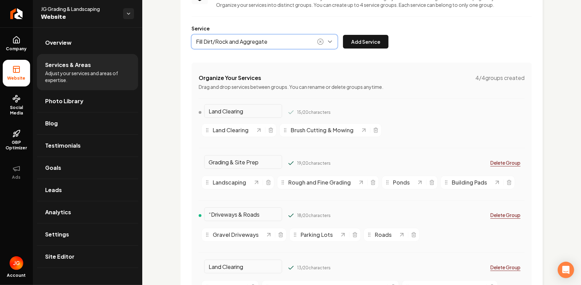
click at [273, 41] on button "Main content area" at bounding box center [264, 42] width 146 height 14
click at [360, 42] on div "Fill Dirt/Rock and Aggregate Add Service" at bounding box center [289, 42] width 197 height 14
click at [289, 43] on button "Main content area" at bounding box center [264, 42] width 146 height 14
type input "Fill Dirt/Rock and Aggregate/Topsoil"
click at [350, 36] on button "Add Service" at bounding box center [365, 42] width 45 height 14
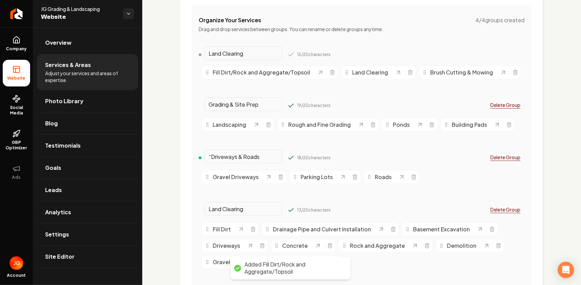
scroll to position [139, 0]
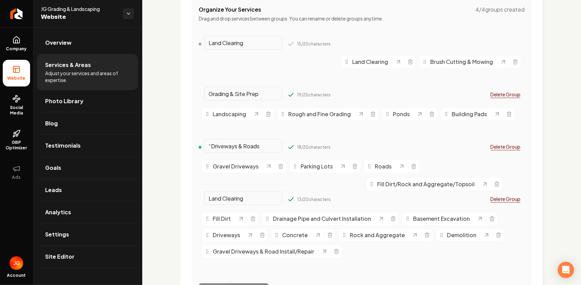
drag, startPoint x: 293, startPoint y: 63, endPoint x: 457, endPoint y: 185, distance: 204.3
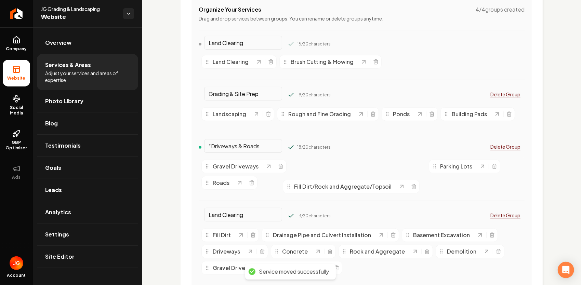
drag, startPoint x: 330, startPoint y: 167, endPoint x: 324, endPoint y: 187, distance: 20.8
click at [324, 187] on span "Fill Dirt/Rock and Aggregate/Topsoil" at bounding box center [342, 186] width 97 height 8
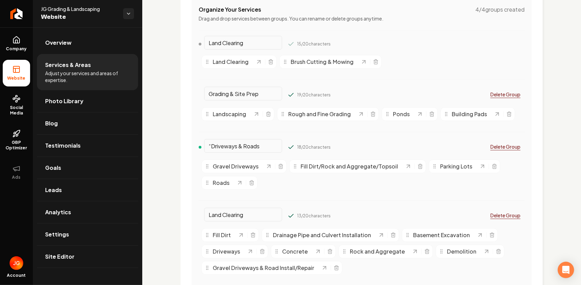
click at [443, 167] on div "Parking Lots" at bounding box center [464, 167] width 71 height 14
drag, startPoint x: 443, startPoint y: 169, endPoint x: 324, endPoint y: 167, distance: 119.6
click at [323, 169] on span "Parking Lots" at bounding box center [335, 168] width 32 height 8
click at [370, 167] on span "Fill Dirt/Rock and Aggregate/Topsoil" at bounding box center [348, 166] width 97 height 8
click at [417, 164] on icon "Main content area" at bounding box center [419, 166] width 5 height 5
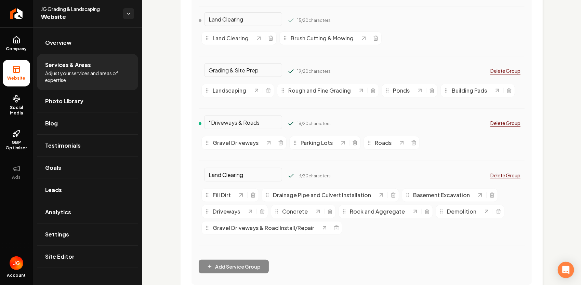
scroll to position [174, 0]
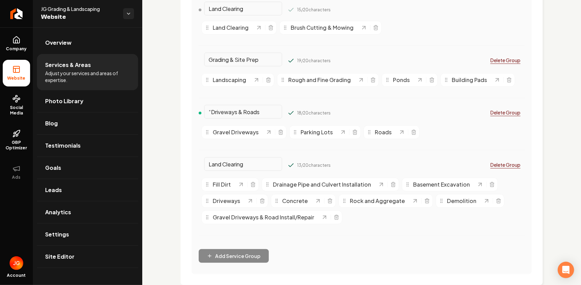
drag, startPoint x: 248, startPoint y: 164, endPoint x: 201, endPoint y: 167, distance: 47.3
click at [201, 167] on div "Land Clearing" at bounding box center [240, 165] width 83 height 11
type input "Excavation & De"
drag, startPoint x: 245, startPoint y: 161, endPoint x: 180, endPoint y: 178, distance: 66.3
click at [187, 173] on div "Services Provided Select from the recommended services or add your own and choo…" at bounding box center [361, 77] width 362 height 415
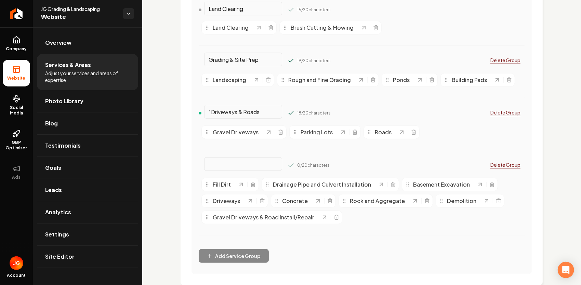
paste input "Excavation & Demo"
type input "Excavation & Demo"
click at [253, 185] on line "Main content area" at bounding box center [253, 184] width 0 height 1
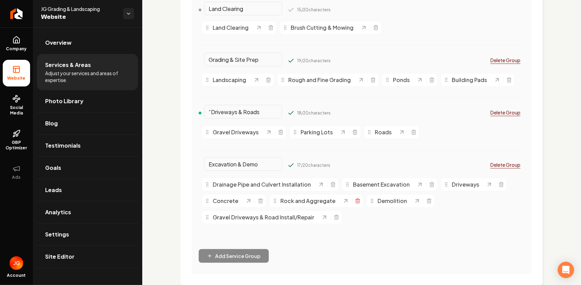
click at [358, 201] on line "Main content area" at bounding box center [358, 201] width 0 height 1
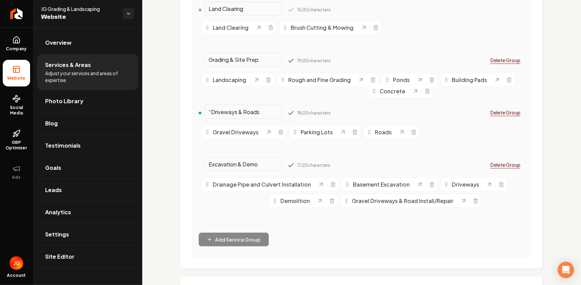
drag, startPoint x: 228, startPoint y: 204, endPoint x: 394, endPoint y: 94, distance: 199.4
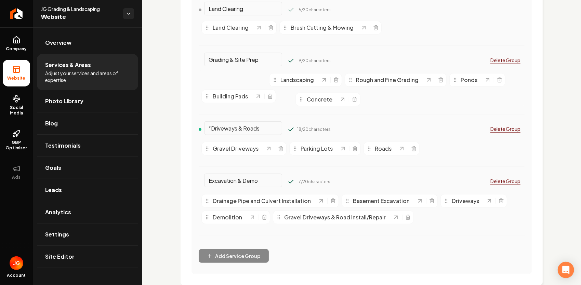
drag, startPoint x: 232, startPoint y: 79, endPoint x: 326, endPoint y: 99, distance: 96.0
click at [326, 99] on span "Concrete" at bounding box center [320, 99] width 26 height 8
drag, startPoint x: 243, startPoint y: 101, endPoint x: 273, endPoint y: 99, distance: 30.1
click at [273, 99] on div "Building Pads" at bounding box center [238, 97] width 74 height 14
drag, startPoint x: 273, startPoint y: 99, endPoint x: 299, endPoint y: 95, distance: 26.3
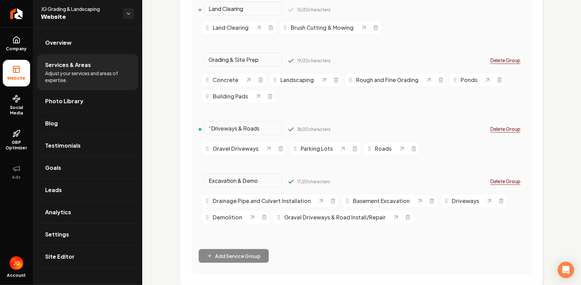
click at [299, 95] on div "Concrete Landscaping Rough and Fine Grading Ponds Building Pads" at bounding box center [362, 88] width 326 height 36
drag, startPoint x: 208, startPoint y: 95, endPoint x: 204, endPoint y: 72, distance: 22.9
click at [204, 72] on icon "Main content area" at bounding box center [202, 73] width 5 height 5
click at [405, 217] on icon "Main content area" at bounding box center [407, 217] width 5 height 5
click at [499, 200] on icon "Main content area" at bounding box center [501, 200] width 4 height 0
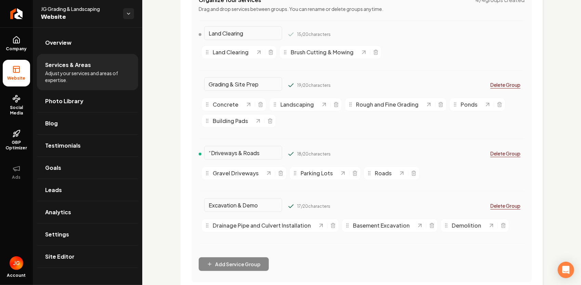
scroll to position [139, 0]
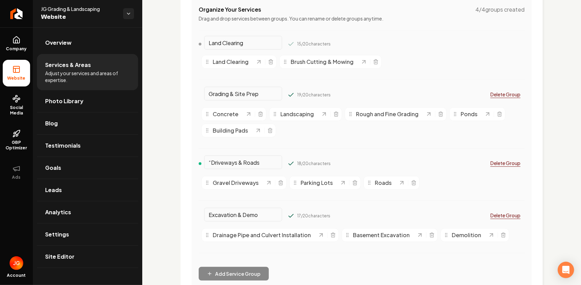
click at [389, 116] on div "Rough and Fine Grading" at bounding box center [395, 114] width 102 height 14
drag, startPoint x: 404, startPoint y: 117, endPoint x: 254, endPoint y: 114, distance: 150.0
click at [254, 114] on span "Rough and Fine Grading" at bounding box center [237, 112] width 63 height 8
click at [70, 229] on link "Settings" at bounding box center [87, 234] width 101 height 22
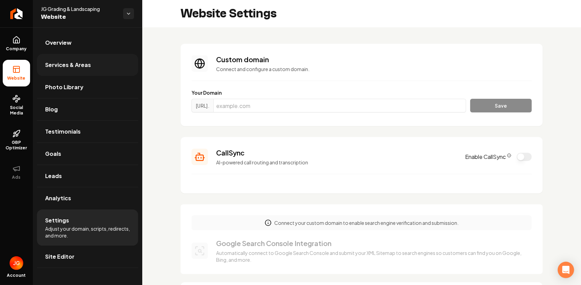
click at [96, 60] on link "Services & Areas" at bounding box center [87, 65] width 101 height 22
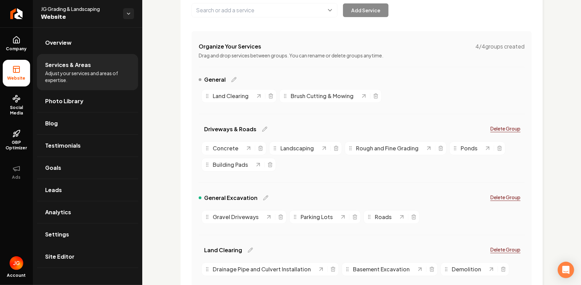
scroll to position [137, 0]
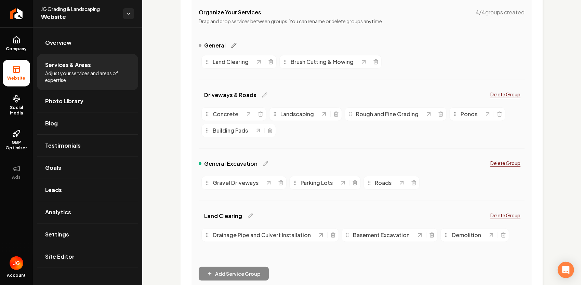
click at [231, 43] on icon "Main content area" at bounding box center [233, 45] width 5 height 5
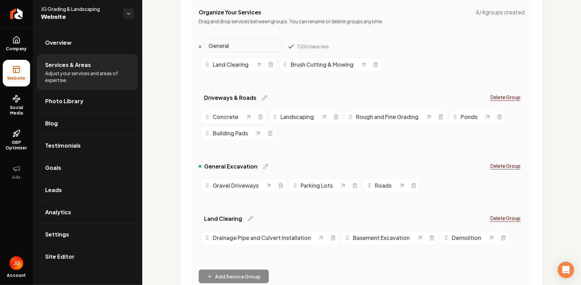
click at [232, 46] on input "General" at bounding box center [243, 46] width 78 height 14
type input "G"
click at [247, 42] on input "Land Clearing" at bounding box center [243, 46] width 78 height 14
type input "Land Clearing"
click at [287, 43] on button "Main content area" at bounding box center [290, 46] width 7 height 7
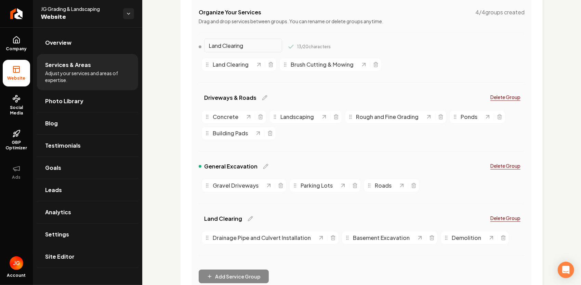
click at [295, 80] on div "Land Clearing 13 / 20 characters Land Clearing Brush Cutting & Mowing" at bounding box center [362, 66] width 326 height 50
click at [262, 96] on icon "Main content area" at bounding box center [264, 97] width 5 height 5
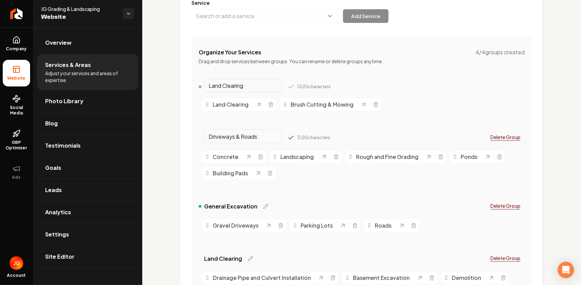
scroll to position [103, 0]
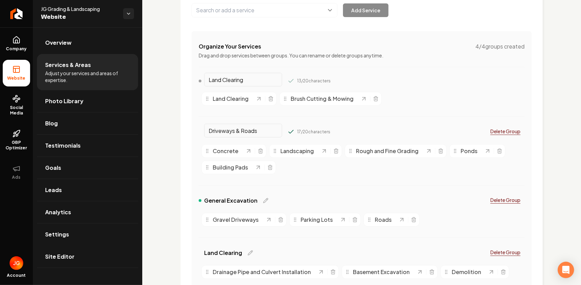
drag, startPoint x: 261, startPoint y: 130, endPoint x: 203, endPoint y: 135, distance: 58.7
click at [203, 135] on div "Driveways & Roads" at bounding box center [240, 131] width 83 height 11
click at [250, 251] on icon "Main content area" at bounding box center [250, 252] width 4 height 4
drag, startPoint x: 225, startPoint y: 255, endPoint x: 184, endPoint y: 254, distance: 40.7
click at [185, 254] on div "Services Provided Select from the recommended services or add your own and choo…" at bounding box center [361, 140] width 362 height 398
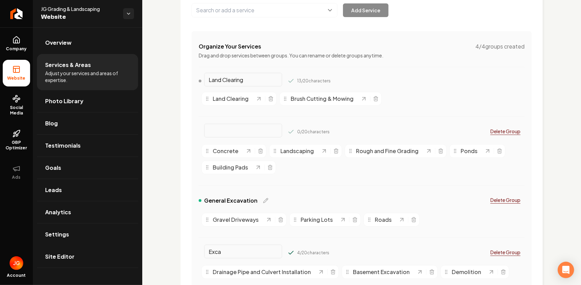
type input "Excavation & Demo"
click at [241, 133] on input "Main content area" at bounding box center [243, 131] width 78 height 14
type input "Grading & Site Prep"
click at [254, 200] on div "General Excavation" at bounding box center [234, 200] width 70 height 8
click at [263, 199] on icon "Main content area" at bounding box center [265, 200] width 5 height 5
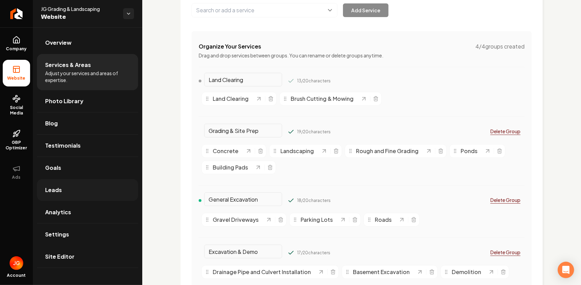
drag, startPoint x: 261, startPoint y: 199, endPoint x: 62, endPoint y: 180, distance: 200.8
click at [62, 181] on div "Company Website Social Media GBP Optimizer Ads Account JG Grading & Landscaping…" at bounding box center [290, 142] width 581 height 285
click at [232, 198] on input "Main content area" at bounding box center [243, 199] width 78 height 14
type input "“Driveways & Roads"
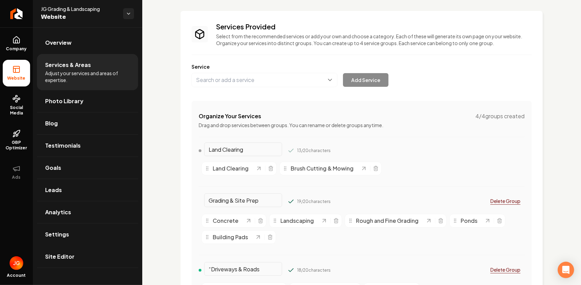
scroll to position [0, 0]
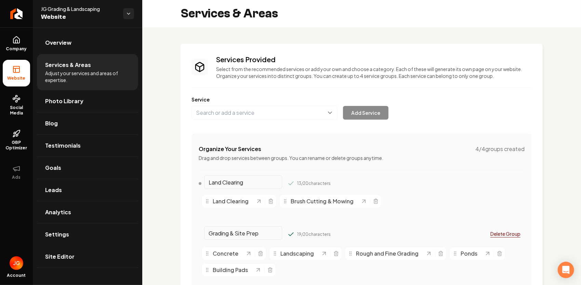
click at [375, 165] on div "Organize Your Services 4 / 4 groups created Drag and drop services between grou…" at bounding box center [361, 283] width 340 height 298
click at [290, 254] on span "Landscaping" at bounding box center [296, 253] width 33 height 8
click at [264, 112] on button "Main content area" at bounding box center [264, 113] width 146 height 14
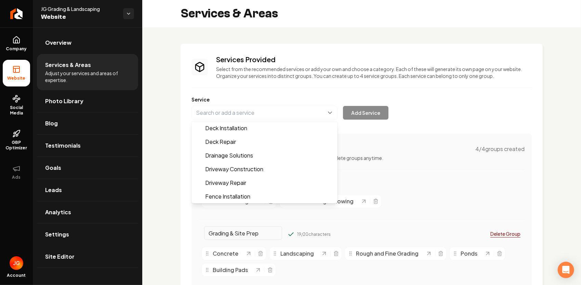
click at [385, 179] on div "Services Provided Select from the recommended services or add your own and choo…" at bounding box center [361, 243] width 340 height 377
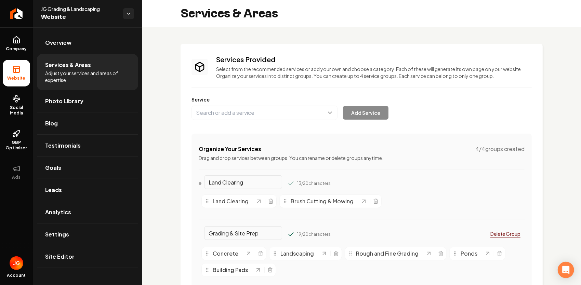
click at [256, 234] on input "Grading & Site Prep" at bounding box center [243, 233] width 78 height 14
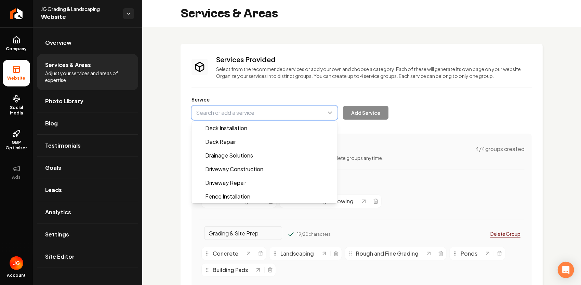
click at [283, 113] on button "Main content area" at bounding box center [264, 113] width 146 height 14
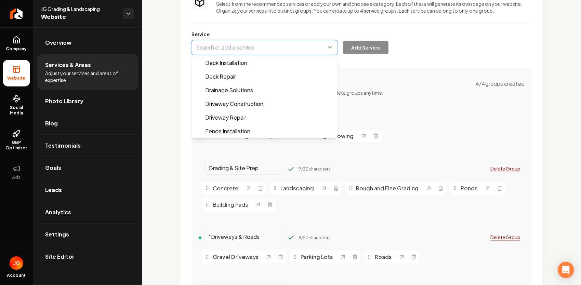
scroll to position [68, 0]
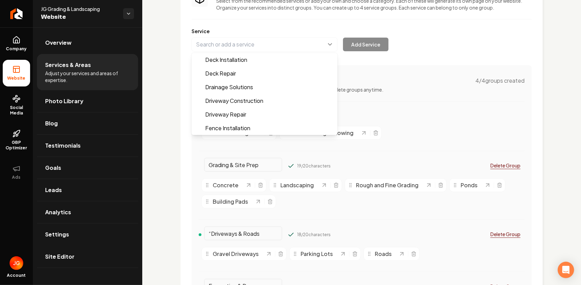
click at [485, 149] on div "Services Provided Select from the recommended services or add your own and choo…" at bounding box center [361, 174] width 340 height 377
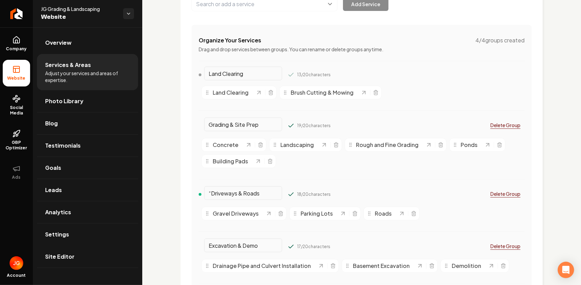
scroll to position [103, 0]
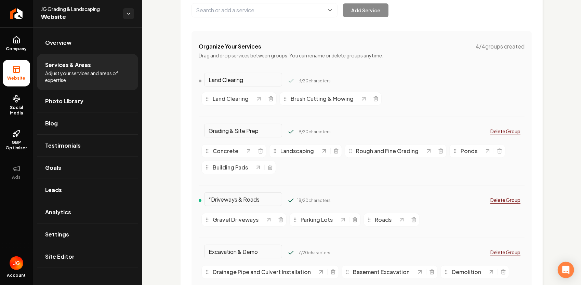
click at [200, 81] on div "Main content area" at bounding box center [200, 81] width 3 height 3
drag, startPoint x: 233, startPoint y: 71, endPoint x: 235, endPoint y: 79, distance: 7.5
click at [234, 73] on div "Organize Your Services 4 / 4 groups created Drag and drop services between grou…" at bounding box center [361, 180] width 340 height 298
click at [235, 79] on input "Land Clearing" at bounding box center [243, 80] width 78 height 14
click at [267, 198] on input "“Driveways & Roads" at bounding box center [243, 199] width 78 height 14
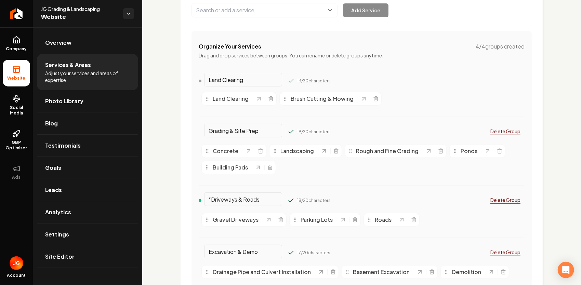
click at [263, 246] on input "Excavation & Demo" at bounding box center [243, 252] width 78 height 14
drag, startPoint x: 257, startPoint y: 82, endPoint x: 200, endPoint y: 92, distance: 57.9
click at [200, 92] on div "Land Clearing 13 / 20 characters Land Clearing Brush Cutting & Mowing" at bounding box center [362, 101] width 326 height 50
drag, startPoint x: 215, startPoint y: 83, endPoint x: 213, endPoint y: 78, distance: 6.1
click at [213, 78] on input "Main content area" at bounding box center [243, 80] width 78 height 14
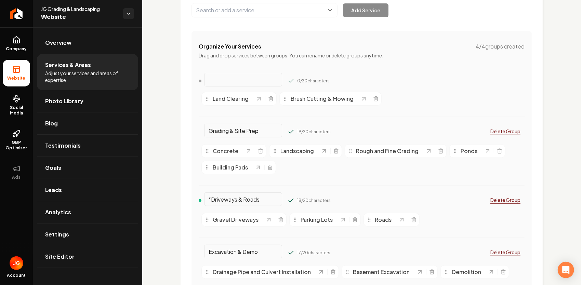
type input "Land Clearing"
click at [402, 70] on div "Organize Your Services 4 / 4 groups created Drag and drop services between grou…" at bounding box center [361, 180] width 340 height 298
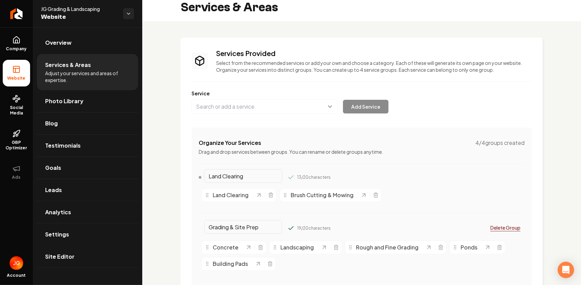
scroll to position [0, 0]
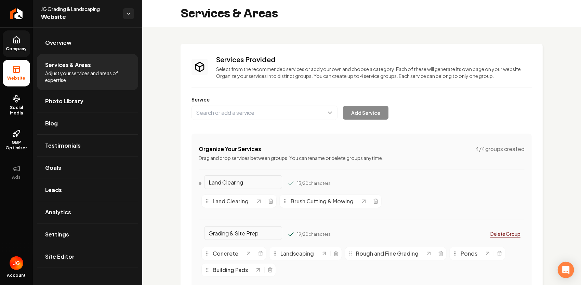
click at [16, 45] on link "Company" at bounding box center [16, 43] width 27 height 27
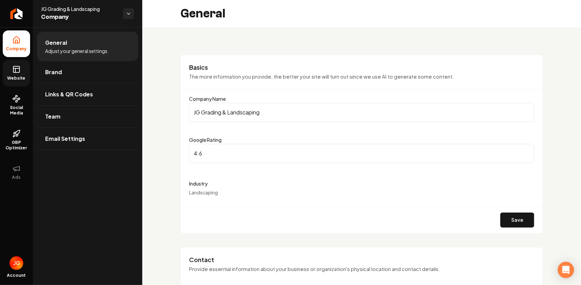
click at [26, 68] on link "Website" at bounding box center [16, 73] width 27 height 27
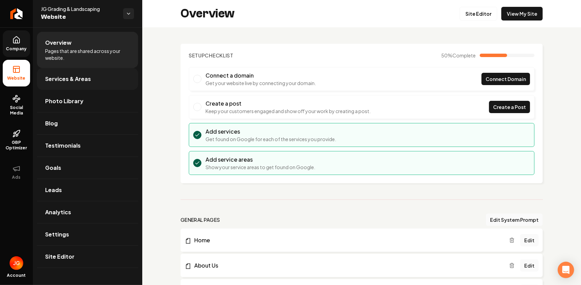
click at [55, 77] on span "Services & Areas" at bounding box center [68, 79] width 46 height 8
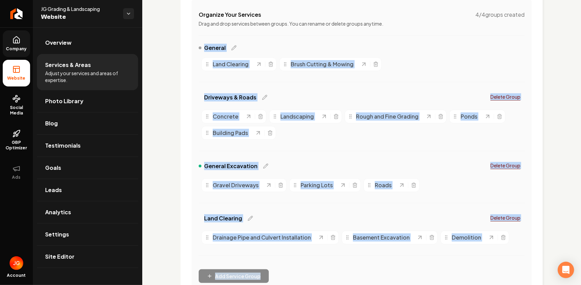
scroll to position [148, 0]
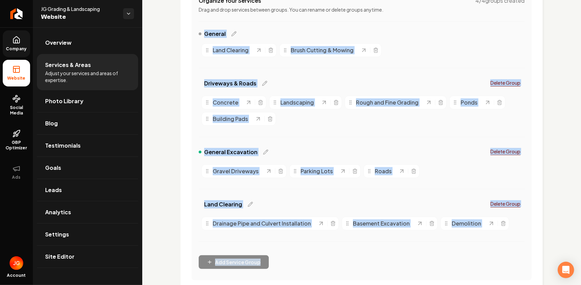
drag, startPoint x: 197, startPoint y: 69, endPoint x: 504, endPoint y: 281, distance: 372.8
click at [504, 274] on div "Services Provided Select from the recommended services or add your own and choo…" at bounding box center [361, 93] width 362 height 396
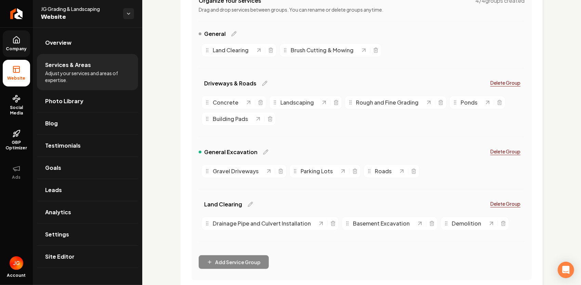
click at [374, 250] on div "Organize Your Services 4 / 4 groups created Drag and drop services between grou…" at bounding box center [361, 132] width 340 height 295
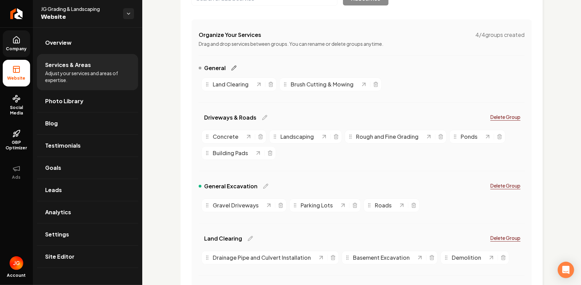
click at [235, 70] on icon "Main content area" at bounding box center [233, 67] width 5 height 5
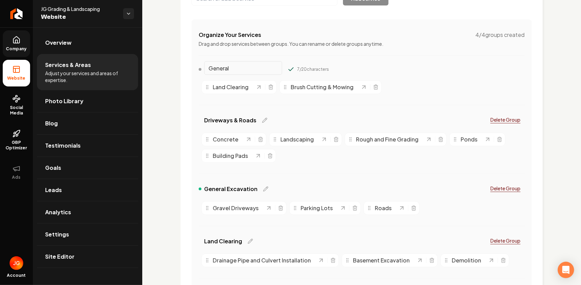
click at [505, 118] on p "Delete Group" at bounding box center [505, 119] width 30 height 7
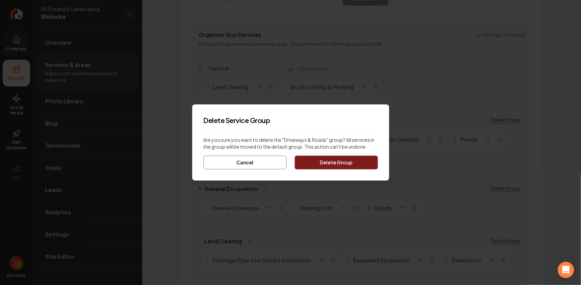
click at [337, 119] on h2 "Delete Service Group" at bounding box center [290, 121] width 174 height 10
click at [275, 162] on button "Cancel" at bounding box center [244, 163] width 83 height 14
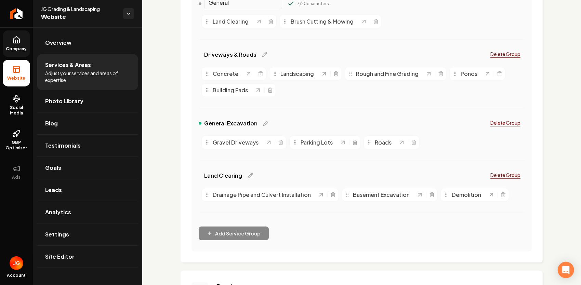
scroll to position [182, 0]
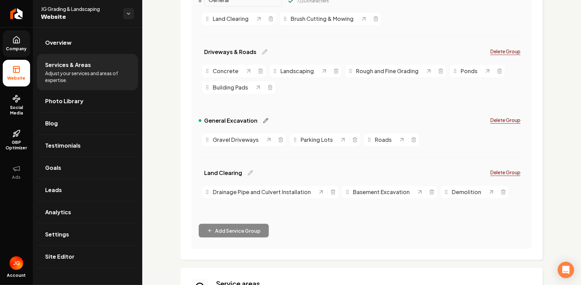
click at [263, 121] on icon "Main content area" at bounding box center [265, 120] width 5 height 5
drag, startPoint x: 258, startPoint y: 123, endPoint x: 200, endPoint y: 122, distance: 58.8
click at [200, 122] on div "General Excavation" at bounding box center [240, 120] width 83 height 11
type input "Driveways & Roads"
click at [287, 117] on button "Main content area" at bounding box center [290, 120] width 7 height 7
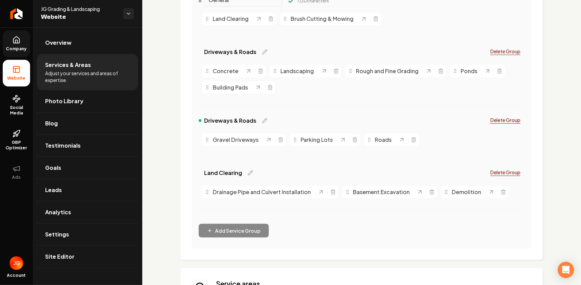
click at [239, 174] on span "Land Clearing" at bounding box center [223, 173] width 38 height 8
click at [248, 172] on icon "Main content area" at bounding box center [250, 173] width 4 height 4
drag, startPoint x: 257, startPoint y: 172, endPoint x: 197, endPoint y: 163, distance: 61.1
click at [197, 163] on div "Organize Your Services 4 / 4 groups created Drag and drop services between grou…" at bounding box center [361, 100] width 340 height 298
type input "Excavation & Demo"
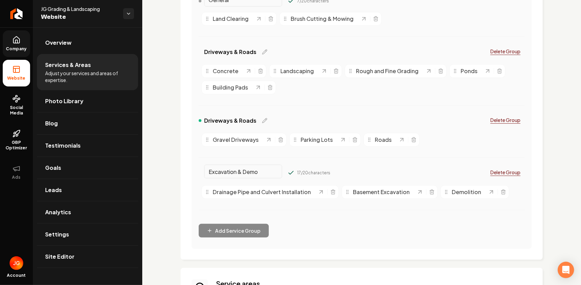
click at [287, 169] on button "Main content area" at bounding box center [290, 172] width 7 height 7
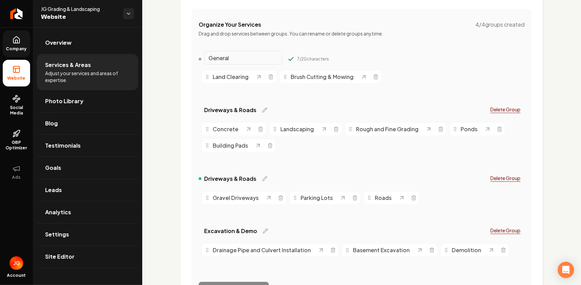
scroll to position [114, 0]
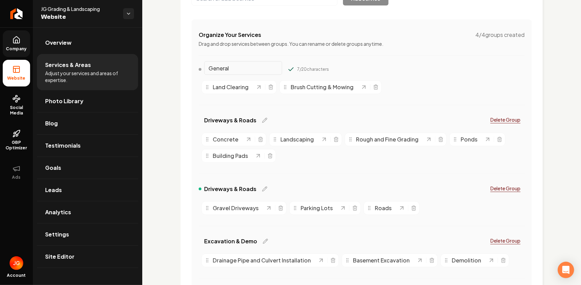
drag, startPoint x: 251, startPoint y: 66, endPoint x: 207, endPoint y: 69, distance: 44.2
click at [207, 69] on input "General" at bounding box center [243, 68] width 78 height 14
click at [244, 121] on span "Driveways & Roads" at bounding box center [230, 120] width 52 height 8
click at [262, 118] on icon "Main content area" at bounding box center [264, 120] width 5 height 5
drag, startPoint x: 262, startPoint y: 119, endPoint x: 174, endPoint y: 115, distance: 87.5
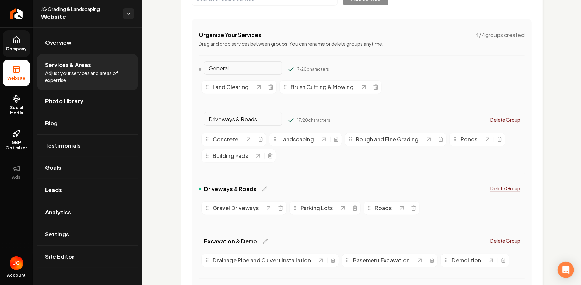
click at [178, 115] on div "Services Provided Select from the recommended services or add your own and choo…" at bounding box center [361, 241] width 438 height 657
type input "Grading & Site Prep"
click at [287, 117] on button "Main content area" at bounding box center [290, 120] width 7 height 7
drag, startPoint x: 235, startPoint y: 64, endPoint x: 206, endPoint y: 70, distance: 28.9
click at [206, 70] on input "General" at bounding box center [243, 68] width 78 height 14
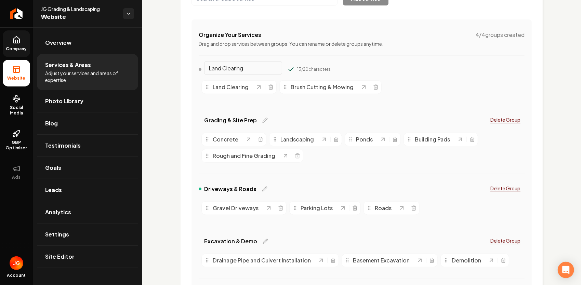
type input "Land Clearing"
click at [287, 66] on button "Main content area" at bounding box center [290, 69] width 7 height 7
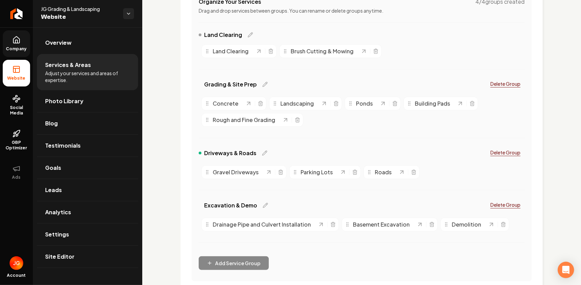
scroll to position [148, 0]
click at [199, 152] on div "Main content area" at bounding box center [200, 152] width 3 height 3
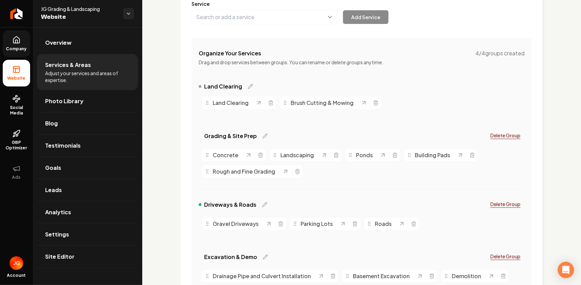
scroll to position [80, 0]
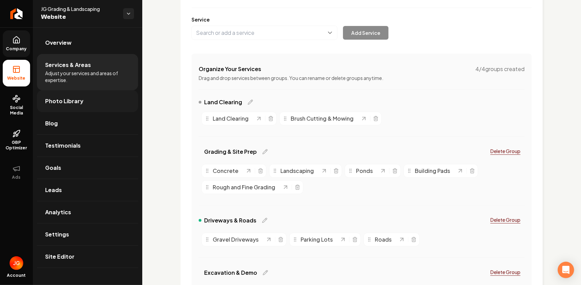
click at [79, 107] on link "Photo Library" at bounding box center [87, 101] width 101 height 22
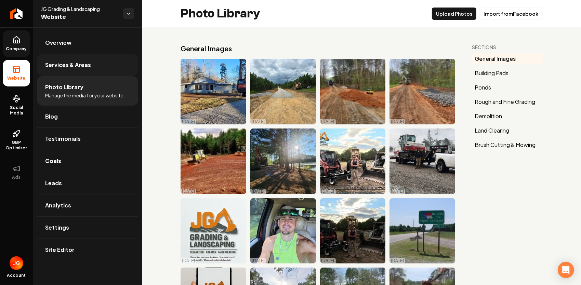
click at [85, 65] on span "Services & Areas" at bounding box center [68, 65] width 46 height 8
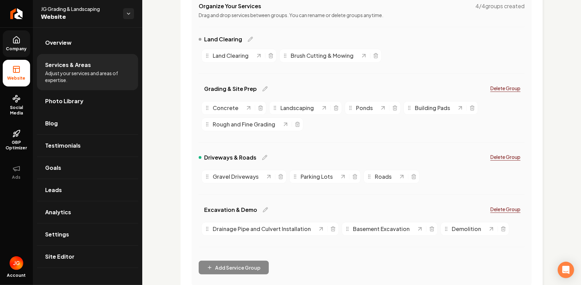
scroll to position [171, 0]
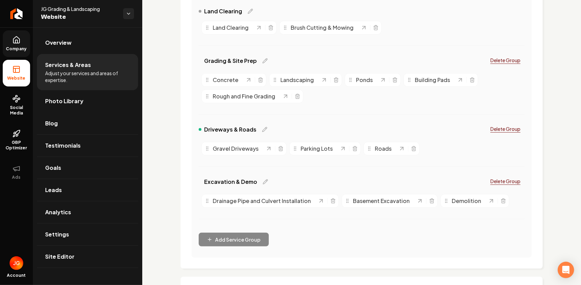
click at [253, 151] on span "Gravel Driveways" at bounding box center [236, 149] width 46 height 8
click at [207, 151] on icon "Main content area" at bounding box center [206, 148] width 5 height 5
click at [343, 148] on icon "Main content area" at bounding box center [342, 148] width 7 height 7
click at [35, 41] on ul "Overview Services & Areas Adjust your services and areas of expertise. Photo Li…" at bounding box center [87, 149] width 109 height 245
click at [55, 43] on span "Overview" at bounding box center [58, 43] width 26 height 8
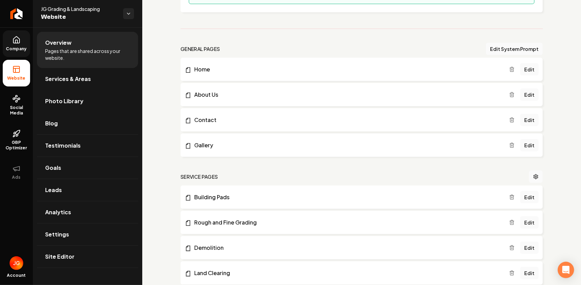
click at [20, 46] on span "Company" at bounding box center [16, 48] width 26 height 5
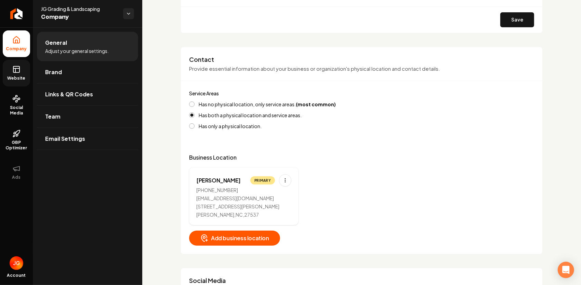
scroll to position [205, 0]
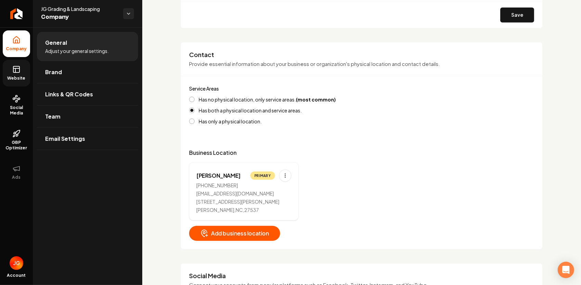
click at [19, 74] on link "Website" at bounding box center [16, 73] width 27 height 27
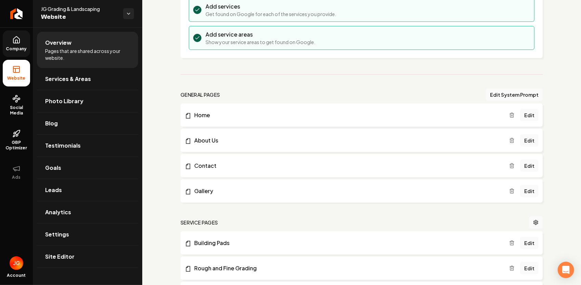
scroll to position [103, 0]
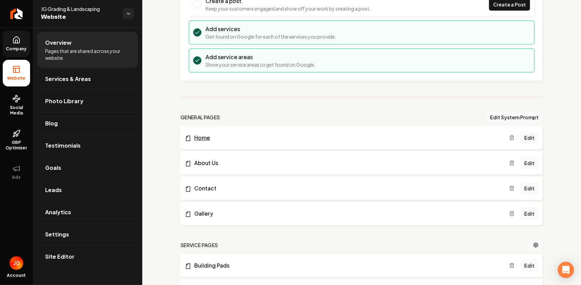
click at [208, 138] on link "Home" at bounding box center [347, 138] width 324 height 8
click at [18, 44] on link "Company" at bounding box center [16, 43] width 27 height 27
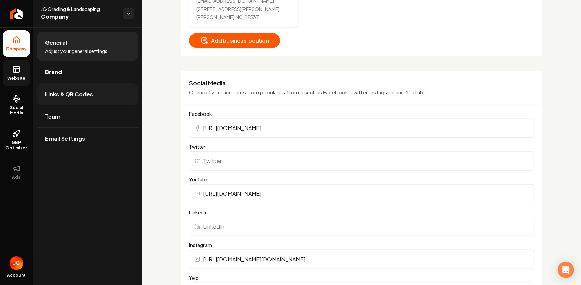
scroll to position [478, 0]
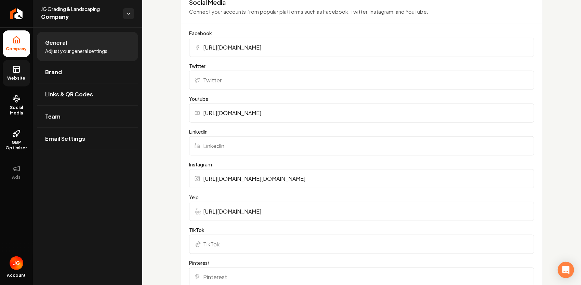
click at [18, 73] on icon at bounding box center [16, 69] width 8 height 8
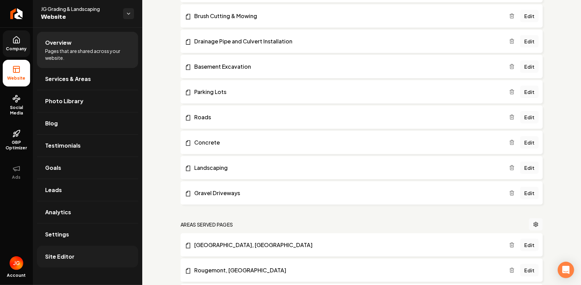
click at [81, 251] on link "Site Editor" at bounding box center [87, 257] width 101 height 22
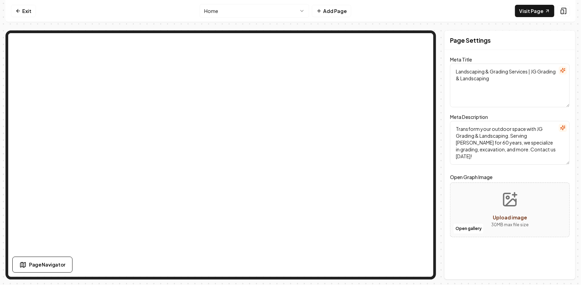
drag, startPoint x: 529, startPoint y: 70, endPoint x: 454, endPoint y: 69, distance: 74.8
click at [454, 69] on textarea "Landscaping & Grading Services | JG Grading & Landscaping" at bounding box center [510, 86] width 120 height 44
type textarea "| JG Grading & Landscaping"
click at [489, 70] on textarea "Landscaping & Grading Services | JG Grading & Landscaping" at bounding box center [510, 86] width 120 height 44
type textarea "Landscaping Grading Services | JG Grading & Landscaping"
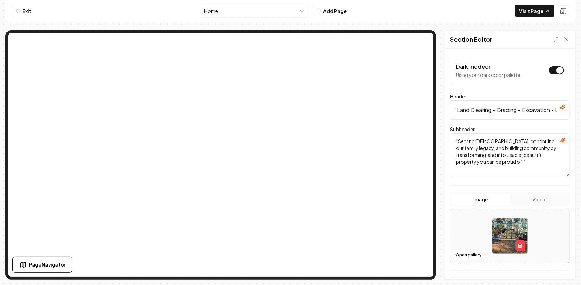
scroll to position [0, 75]
drag, startPoint x: 457, startPoint y: 111, endPoint x: 517, endPoint y: 117, distance: 60.4
click at [517, 117] on input "“Land Clearing • Grading • Excavation • Landscaping — Done Right”" at bounding box center [510, 109] width 120 height 19
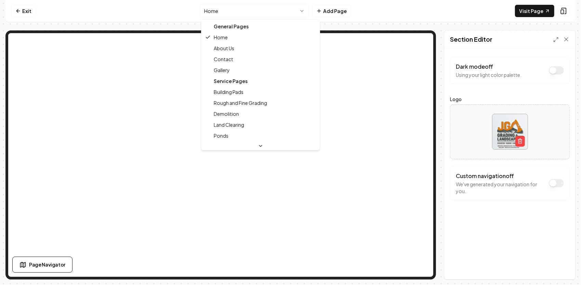
click at [289, 11] on html "Computer Required This feature is only available on a computer. Please switch t…" at bounding box center [290, 142] width 581 height 285
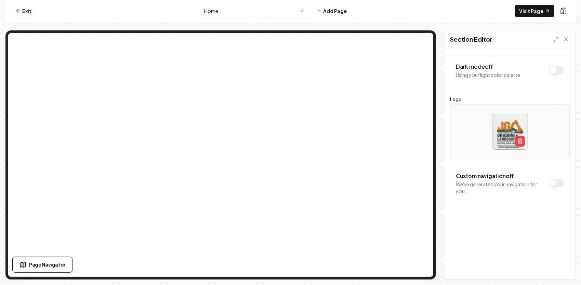
click at [307, 10] on html "Computer Required This feature is only available on a computer. Please switch t…" at bounding box center [290, 142] width 581 height 285
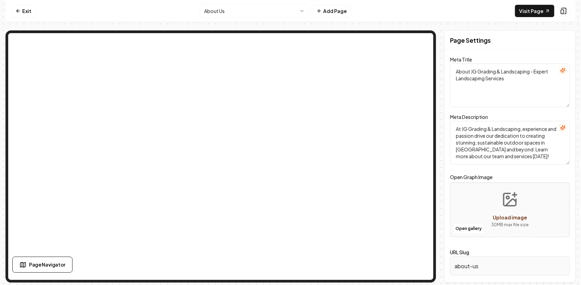
click at [516, 144] on textarea "At JG Grading & Landscaping, experience and passion drive our dedication to cre…" at bounding box center [510, 143] width 120 height 44
click at [31, 11] on link "Exit" at bounding box center [23, 11] width 25 height 12
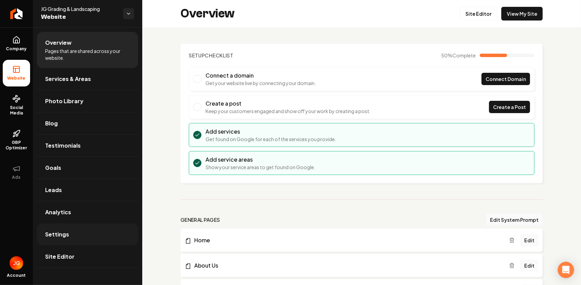
click at [74, 239] on link "Settings" at bounding box center [87, 234] width 101 height 22
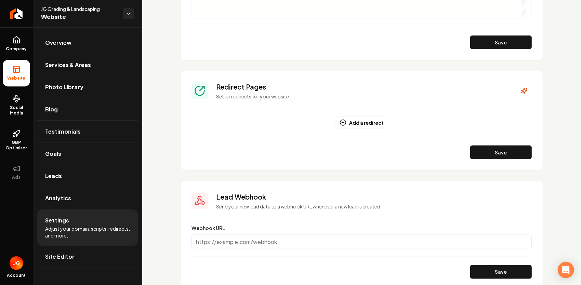
scroll to position [633, 0]
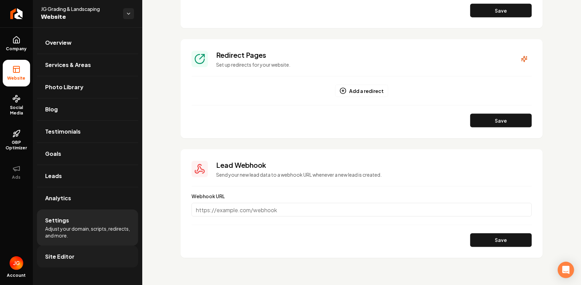
click at [78, 260] on link "Site Editor" at bounding box center [87, 257] width 101 height 22
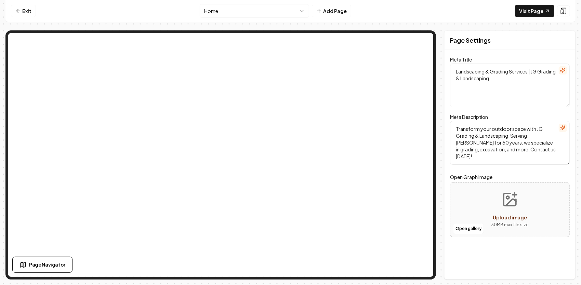
drag, startPoint x: 529, startPoint y: 71, endPoint x: 455, endPoint y: 71, distance: 73.5
click at [455, 71] on textarea "Landscaping & Grading Services | JG Grading & Landscaping" at bounding box center [510, 86] width 120 height 44
paste textarea "Land Clearing • Grading • Excavation • Landscaping"
type textarea "Land Clearing • Grading • Excavation • Landscaping | JG Grading & Landscaping"
click at [484, 134] on textarea "Transform your outdoor space with JG Grading & Landscaping. Serving [PERSON_NAM…" at bounding box center [510, 143] width 120 height 44
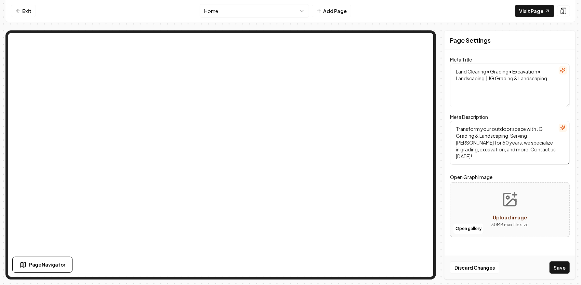
drag, startPoint x: 558, startPoint y: 149, endPoint x: 460, endPoint y: 126, distance: 100.6
click at [451, 124] on textarea "Transform your outdoor space with JG Grading & Landscaping. Serving [PERSON_NAM…" at bounding box center [510, 143] width 120 height 44
click at [551, 152] on textarea "Transform your outdoor space with JG Grading & Landscaping. Serving [PERSON_NAM…" at bounding box center [510, 143] width 120 height 44
drag, startPoint x: 551, startPoint y: 152, endPoint x: 453, endPoint y: 123, distance: 101.5
click at [454, 123] on textarea "Transform your outdoor space with JG Grading & Landscaping. Serving [PERSON_NAM…" at bounding box center [510, 143] width 120 height 44
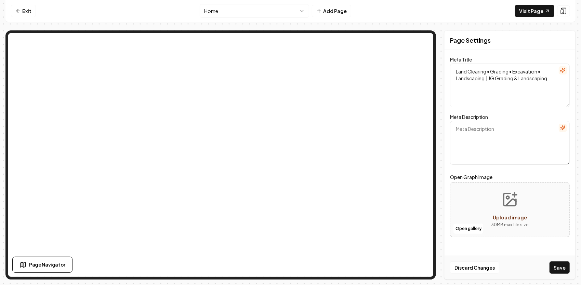
paste textarea "Transform your property with [PERSON_NAME] & Landscaping. Serving [PERSON_NAME]…"
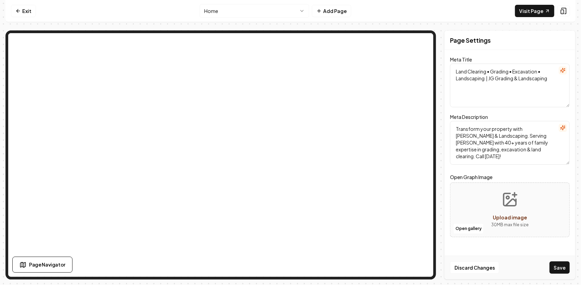
type textarea "Transform your property with [PERSON_NAME] & Landscaping. Serving [PERSON_NAME]…"
drag, startPoint x: 549, startPoint y: 79, endPoint x: 448, endPoint y: 63, distance: 102.8
click at [448, 63] on div "Page Settings Meta Title Land Clearing • Grading • Excavation • Landscaping | J…" at bounding box center [509, 154] width 131 height 249
click at [554, 80] on textarea "Land Clearing • Grading • Excavation • Landscaping | JG Grading & Landscaping" at bounding box center [510, 86] width 120 height 44
drag, startPoint x: 547, startPoint y: 76, endPoint x: 445, endPoint y: 70, distance: 102.0
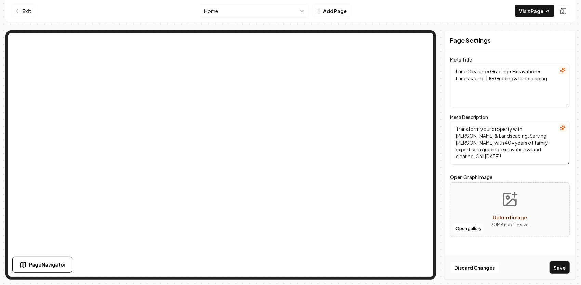
click at [445, 70] on div "Page Settings Meta Title Land Clearing • Grading • Excavation • Landscaping | J…" at bounding box center [509, 154] width 131 height 249
paste textarea "Grading, Excavation & Land Clearing | JG Grading & Landscaping"
type textarea "Grading, Excavation & Land Clearing | JG Grading & Landscaping"
drag, startPoint x: 513, startPoint y: 78, endPoint x: 350, endPoint y: 29, distance: 169.6
click at [351, 30] on div "Exit Home Add Page Visit Page Page Navigator Page Settings Meta Title Grading, …" at bounding box center [290, 140] width 570 height 280
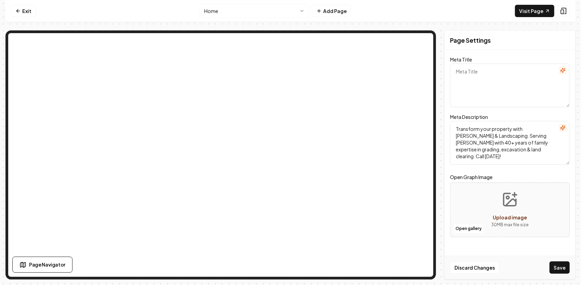
paste textarea "Land Clearing, Grading & Excavation in [GEOGRAPHIC_DATA] [GEOGRAPHIC_DATA] | JG…"
type textarea "Land Clearing, Grading & Excavation in [GEOGRAPHIC_DATA] [GEOGRAPHIC_DATA] | JG…"
drag, startPoint x: 545, startPoint y: 148, endPoint x: 452, endPoint y: 128, distance: 95.4
click at [452, 128] on textarea "Transform your property with [PERSON_NAME] & Landscaping. Serving [PERSON_NAME]…" at bounding box center [510, 143] width 120 height 44
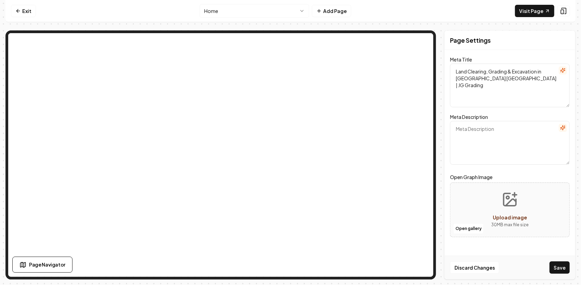
click at [513, 132] on textarea "Meta Description" at bounding box center [510, 143] width 120 height 44
paste textarea "Trusted family expertise in [GEOGRAPHIC_DATA][PERSON_NAME][GEOGRAPHIC_DATA] & b…"
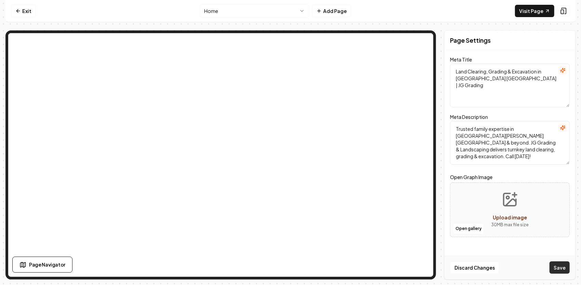
type textarea "Trusted family expertise in [GEOGRAPHIC_DATA][PERSON_NAME][GEOGRAPHIC_DATA] & b…"
click at [559, 267] on button "Save" at bounding box center [559, 267] width 20 height 12
click at [301, 7] on html "Computer Required This feature is only available on a computer. Please switch t…" at bounding box center [290, 142] width 581 height 285
click at [287, 10] on html "Computer Required This feature is only available on a computer. Please switch t…" at bounding box center [290, 142] width 581 height 285
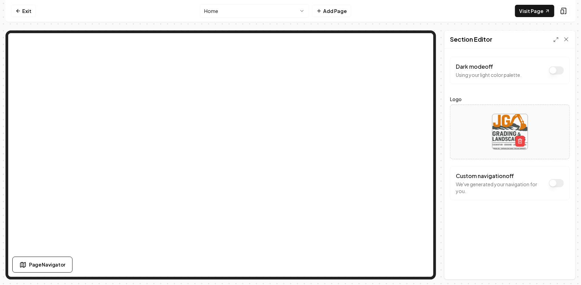
click at [250, 10] on html "Computer Required This feature is only available on a computer. Please switch t…" at bounding box center [290, 142] width 581 height 285
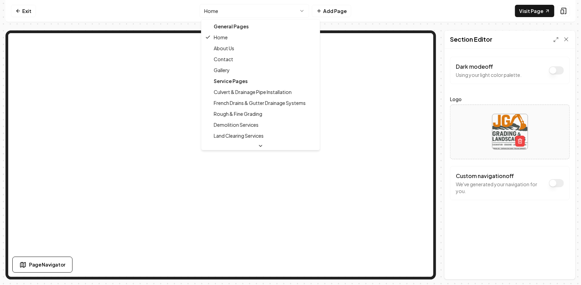
click at [248, 12] on html "Computer Required This feature is only available on a computer. Please switch t…" at bounding box center [290, 142] width 581 height 285
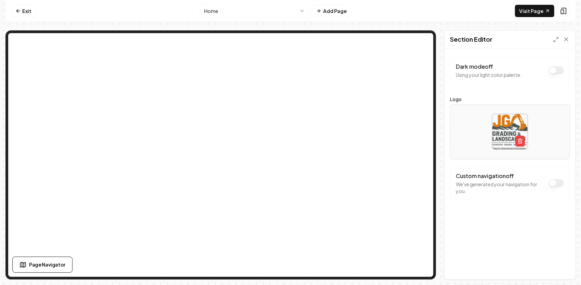
click at [303, 11] on html "Computer Required This feature is only available on a computer. Please switch t…" at bounding box center [290, 142] width 581 height 285
click at [298, 9] on html "Computer Required This feature is only available on a computer. Please switch t…" at bounding box center [290, 142] width 581 height 285
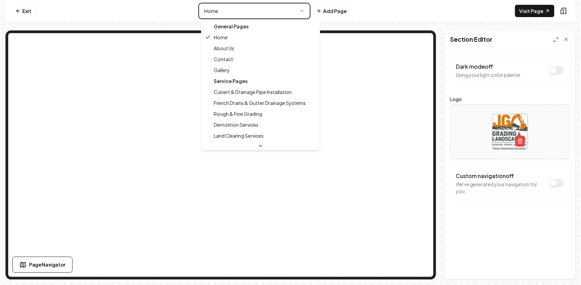
click at [118, 23] on html "Computer Required This feature is only available on a computer. Please switch t…" at bounding box center [290, 142] width 581 height 285
click at [300, 10] on html "Computer Required This feature is only available on a computer. Please switch t…" at bounding box center [290, 142] width 581 height 285
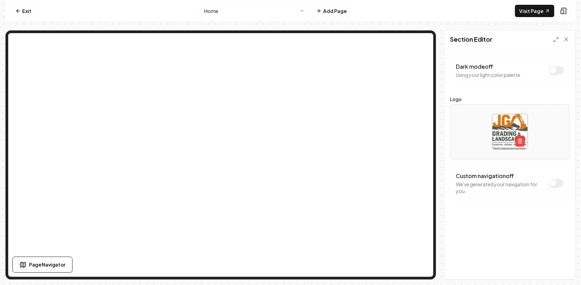
click at [294, 11] on html "Computer Required This feature is only available on a computer. Please switch t…" at bounding box center [290, 142] width 581 height 285
click at [250, 10] on html "Computer Required This feature is only available on a computer. Please switch t…" at bounding box center [290, 142] width 581 height 285
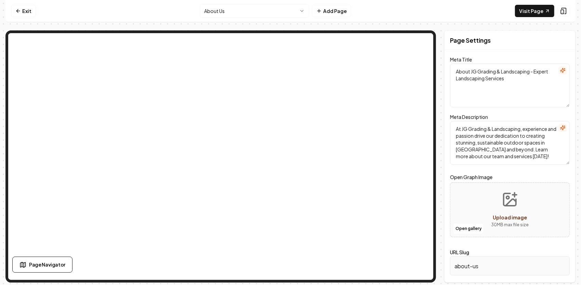
click at [256, 11] on html "Computer Required This feature is only available on a computer. Please switch t…" at bounding box center [290, 142] width 581 height 285
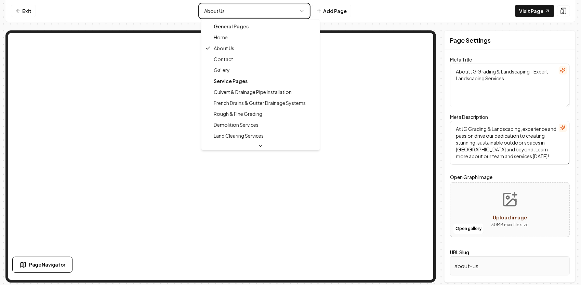
type textarea "Land Clearing, Grading & Excavation in [GEOGRAPHIC_DATA] [GEOGRAPHIC_DATA] | JG…"
type textarea "Trusted family expertise in [GEOGRAPHIC_DATA][PERSON_NAME][GEOGRAPHIC_DATA] & b…"
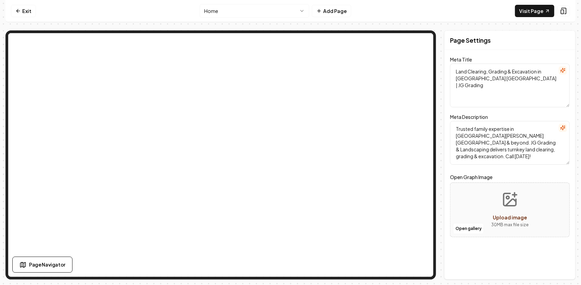
click at [283, 12] on html "Computer Required This feature is only available on a computer. Please switch t…" at bounding box center [290, 142] width 581 height 285
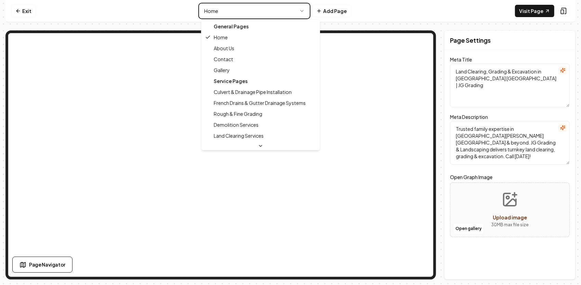
type textarea "About JG Grading & Landscaping - Expert Landscaping Services"
type textarea "At JG Grading & Landscaping, experience and passion drive our dedication to cre…"
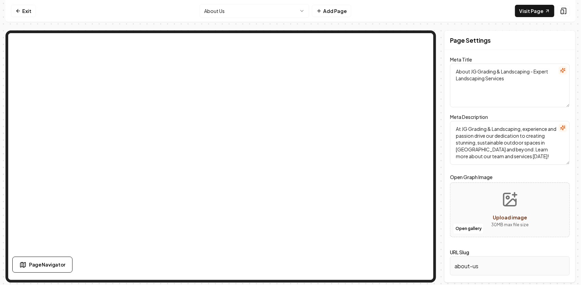
drag, startPoint x: 526, startPoint y: 77, endPoint x: 435, endPoint y: 61, distance: 92.9
click at [435, 62] on div "Page Settings Meta Title About JG Grading & Landscaping - Expert Landscaping Se…" at bounding box center [290, 156] width 570 height 252
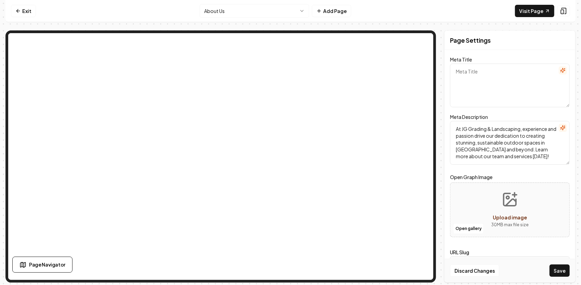
paste textarea "About JG Grading & Landscaping | Henderson [GEOGRAPHIC_DATA] Contractors"
type textarea "About JG Grading & Landscaping | Henderson [GEOGRAPHIC_DATA] Contractors"
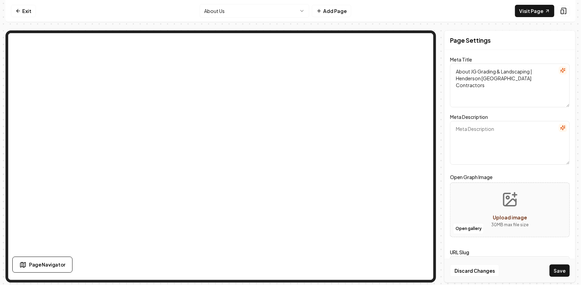
paste textarea "Learn about JG Grading & Landscaping — a family legacy in [GEOGRAPHIC_DATA] bui…"
type textarea "Learn about JG Grading & Landscaping — a family legacy in [GEOGRAPHIC_DATA] bui…"
click at [558, 269] on button "Save" at bounding box center [559, 270] width 20 height 12
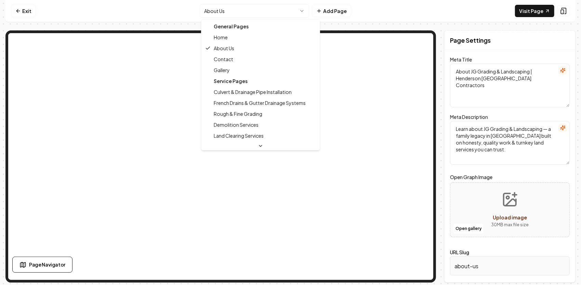
click at [283, 11] on html "Computer Required This feature is only available on a computer. Please switch t…" at bounding box center [290, 142] width 581 height 285
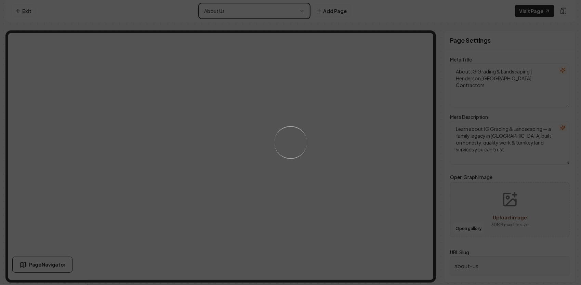
type textarea "Land Clearing, Grading & Excavation in [GEOGRAPHIC_DATA] [GEOGRAPHIC_DATA] | JG…"
type textarea "Trusted family expertise in [GEOGRAPHIC_DATA][PERSON_NAME][GEOGRAPHIC_DATA] & b…"
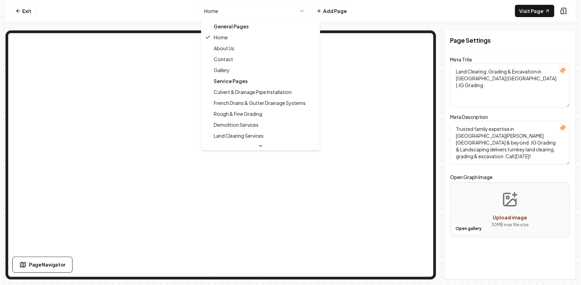
click at [283, 12] on html "Computer Required This feature is only available on a computer. Please switch t…" at bounding box center [290, 142] width 581 height 285
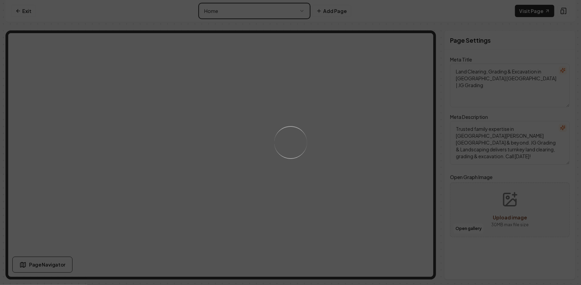
type textarea "About JG Grading & Landscaping | Henderson [GEOGRAPHIC_DATA] Contractors"
type textarea "Learn about JG Grading & Landscaping — a family legacy in [GEOGRAPHIC_DATA] bui…"
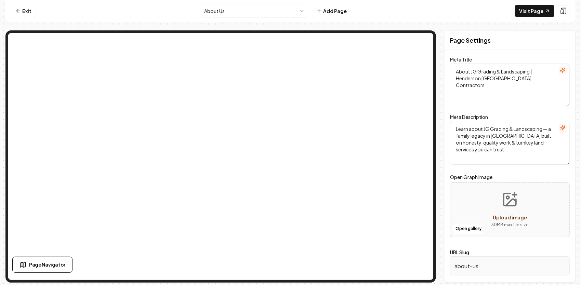
click at [277, 12] on html "Computer Required This feature is only available on a computer. Please switch t…" at bounding box center [290, 142] width 581 height 285
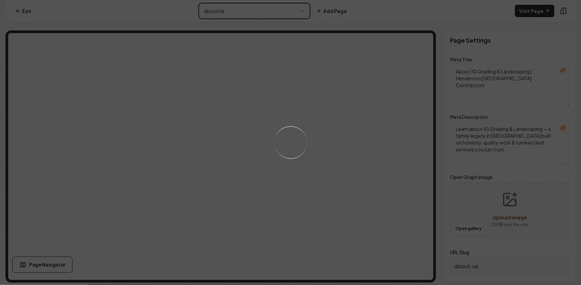
type textarea "Land Clearing, Grading & Excavation in [GEOGRAPHIC_DATA] [GEOGRAPHIC_DATA] | JG…"
type textarea "Trusted family expertise in [GEOGRAPHIC_DATA][PERSON_NAME][GEOGRAPHIC_DATA] & b…"
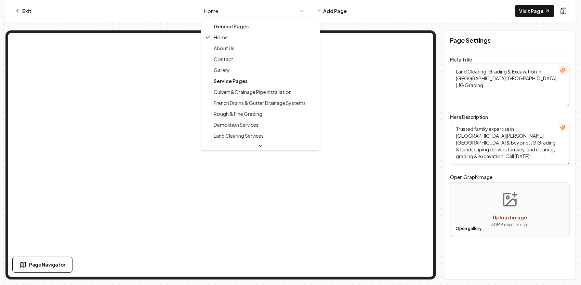
click at [253, 10] on html "Computer Required This feature is only available on a computer. Please switch t…" at bounding box center [290, 142] width 581 height 285
type textarea "About JG Grading & Landscaping | Henderson [GEOGRAPHIC_DATA] Contractors"
type textarea "Learn about JG Grading & Landscaping — a family legacy in [GEOGRAPHIC_DATA] bui…"
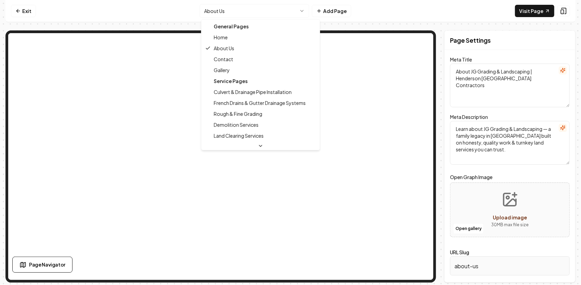
click at [272, 12] on html "Computer Required This feature is only available on a computer. Please switch t…" at bounding box center [290, 142] width 581 height 285
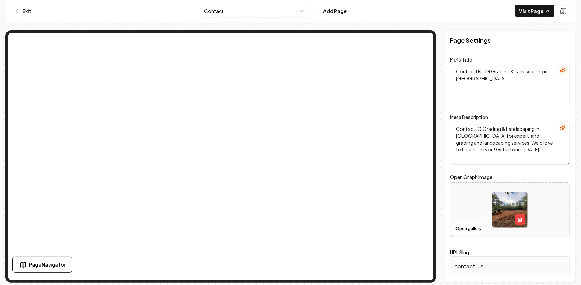
drag, startPoint x: 489, startPoint y: 85, endPoint x: 462, endPoint y: 57, distance: 38.9
click at [462, 59] on div "Meta Title Contact Us | JG Grading & Landscaping in [PERSON_NAME]" at bounding box center [510, 81] width 120 height 52
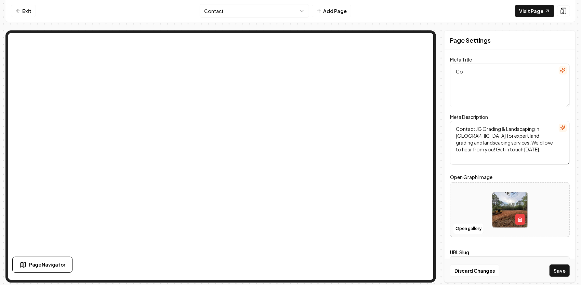
type textarea "C"
paste textarea "Contact JG Grading & Landscaping | Henderson [GEOGRAPHIC_DATA] Contractors"
type textarea "Contact JG Grading & Landscaping | Henderson [GEOGRAPHIC_DATA] Contractors"
drag, startPoint x: 521, startPoint y: 151, endPoint x: 454, endPoint y: 125, distance: 71.6
click at [453, 126] on textarea "Contact JG Grading & Landscaping in [GEOGRAPHIC_DATA] for expert land grading a…" at bounding box center [510, 143] width 120 height 44
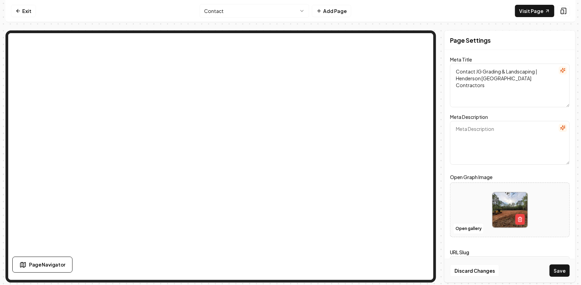
click at [275, 9] on html "Computer Required This feature is only available on a computer. Please switch t…" at bounding box center [290, 142] width 581 height 285
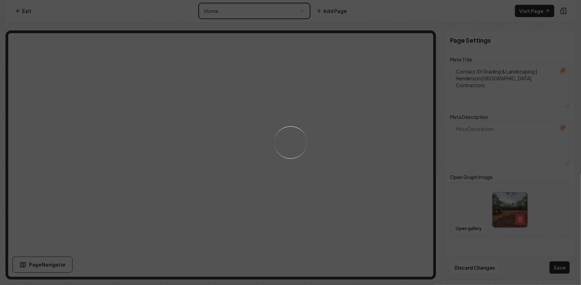
type textarea "Land Clearing, Grading & Excavation in [GEOGRAPHIC_DATA] [GEOGRAPHIC_DATA] | JG…"
type textarea "Trusted family expertise in [GEOGRAPHIC_DATA][PERSON_NAME][GEOGRAPHIC_DATA] & b…"
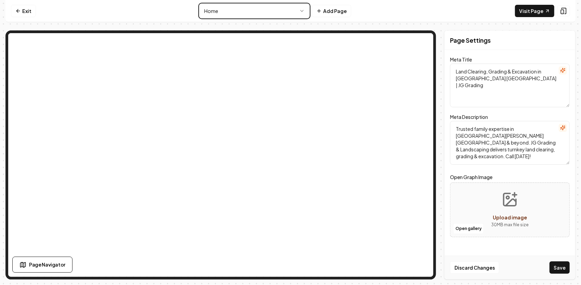
type textarea "Landscaping & Grading Experts | JG Grading & Landscaping"
type textarea "Discover expert grading, clearing, and landscaping with JG Grading & Landscapin…"
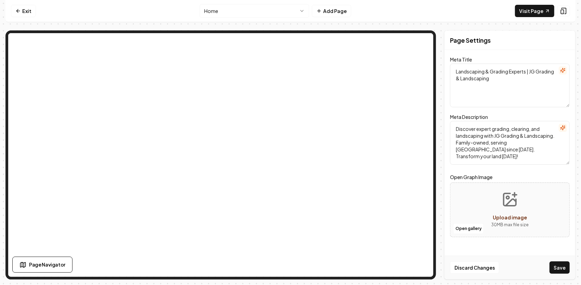
click at [284, 13] on html "Computer Required This feature is only available on a computer. Please switch t…" at bounding box center [290, 142] width 581 height 285
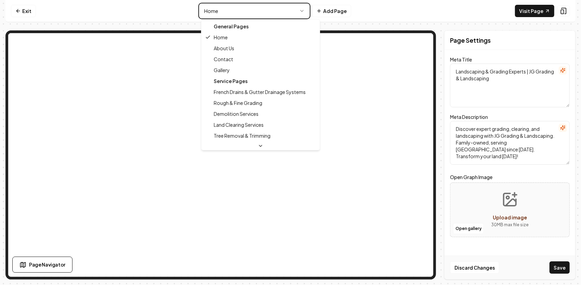
type textarea "About JG Grading & Landscaping | Henderson [GEOGRAPHIC_DATA] Contractors"
type textarea "Learn about JG Grading & Landscaping — a family legacy in [GEOGRAPHIC_DATA] bui…"
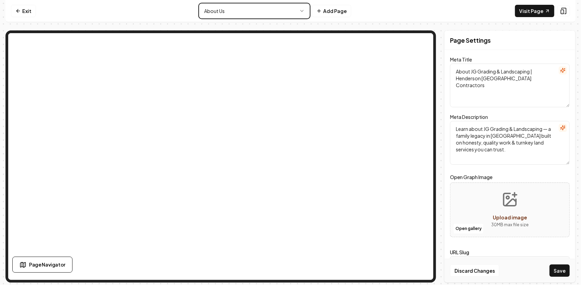
type textarea "About Us - Legacy & Expertise | JG Grading & Landscaping"
type textarea "Discover JG Grading & Landscaping: A family-owned business rooted in faith and …"
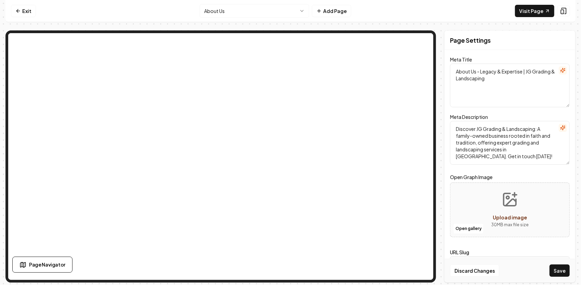
click at [247, 17] on html "Computer Required This feature is only available on a computer. Please switch t…" at bounding box center [290, 142] width 581 height 285
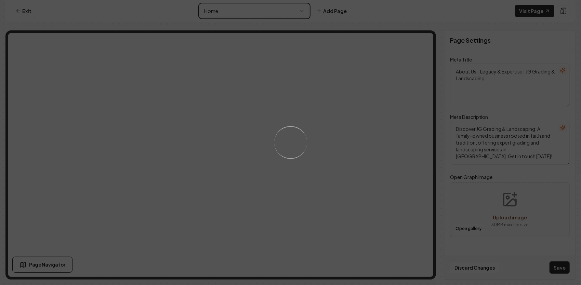
type textarea "Landscaping & Grading Experts | JG Grading & Landscaping"
type textarea "Discover expert grading, clearing, and landscaping with JG Grading & Landscapin…"
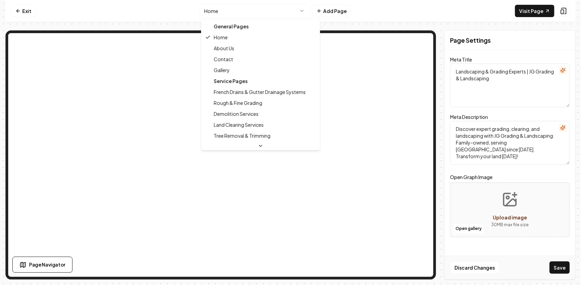
click at [300, 11] on html "Computer Required This feature is only available on a computer. Please switch t…" at bounding box center [290, 142] width 581 height 285
type textarea "About Us - Legacy & Expertise | JG Grading & Landscaping"
type textarea "Discover JG Grading & Landscaping: A family-owned business rooted in faith and …"
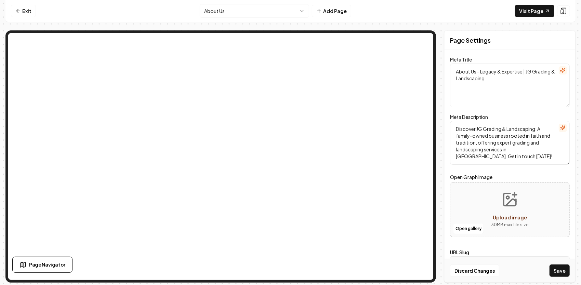
click at [566, 129] on button "button" at bounding box center [562, 128] width 8 height 8
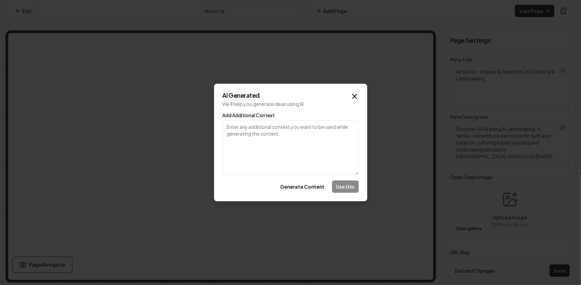
click at [355, 92] on div "AI Generated We'll help you generate ideas using AI. Add Additional Context Gen…" at bounding box center [290, 143] width 153 height 118
click at [355, 96] on icon "button" at bounding box center [354, 96] width 8 height 8
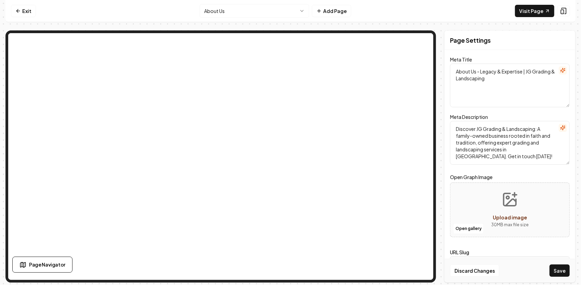
click at [279, 9] on html "Computer Required This feature is only available on a computer. Please switch t…" at bounding box center [290, 142] width 581 height 285
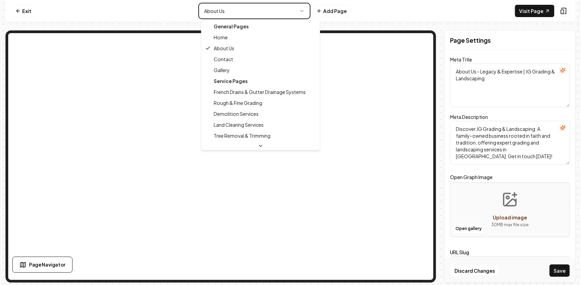
type textarea "Landscaping & Grading Experts | JG Grading & Landscaping"
type textarea "Discover expert grading, clearing, and landscaping with JG Grading & Landscapin…"
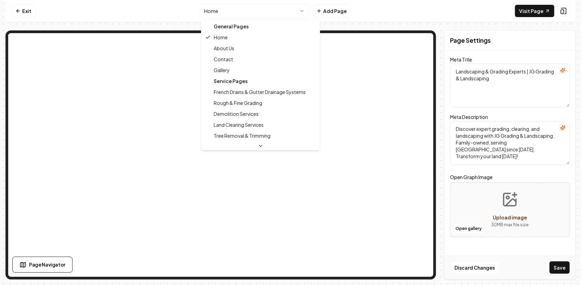
click at [295, 5] on html "Computer Required This feature is only available on a computer. Please switch t…" at bounding box center [290, 142] width 581 height 285
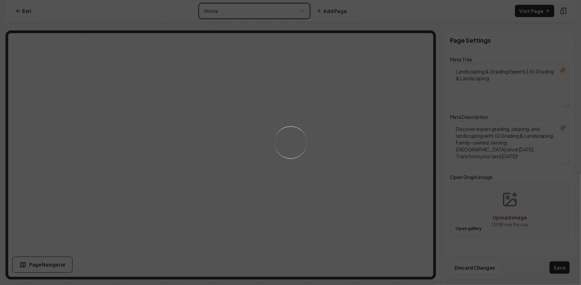
type textarea "Contact Us | JG Grading & Landscaping in [GEOGRAPHIC_DATA]"
type textarea "Contact JG Grading & Landscaping in [GEOGRAPHIC_DATA] for expert land grading a…"
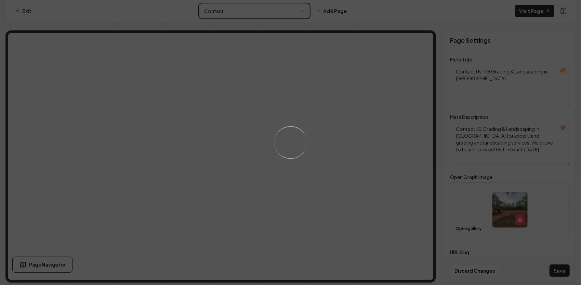
type textarea "Contact JG Grading & Landscaping | Expert Service & Estimates"
type textarea "Contact JG Grading & Landscaping to transform your property [DATE]! Our expert …"
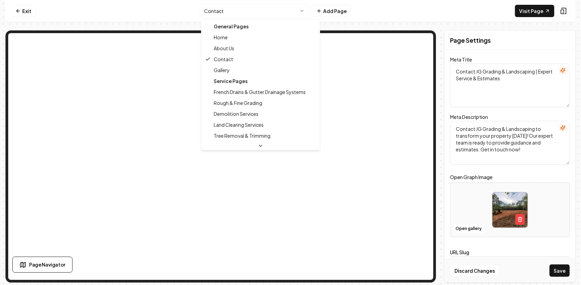
click at [301, 10] on html "Computer Required This feature is only available on a computer. Please switch t…" at bounding box center [290, 142] width 581 height 285
click at [556, 212] on html "Computer Required This feature is only available on a computer. Please switch t…" at bounding box center [290, 142] width 581 height 285
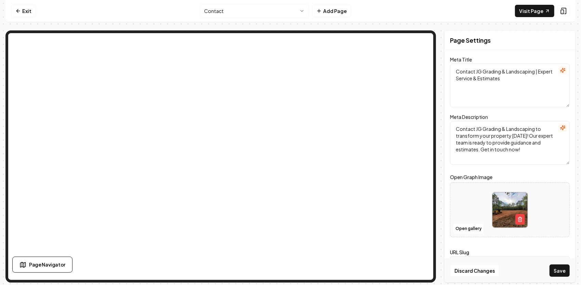
click at [288, 8] on html "Computer Required This feature is only available on a computer. Please switch t…" at bounding box center [290, 142] width 581 height 285
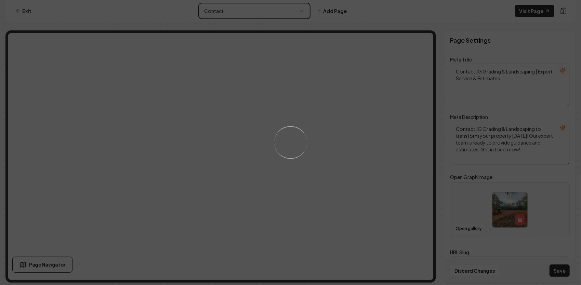
type textarea "Landscaping & Grading Experts | JG Grading & Landscaping"
type textarea "Discover expert grading, clearing, and landscaping with JG Grading & Landscapin…"
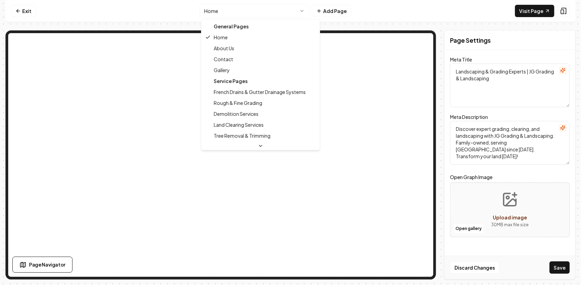
click at [294, 12] on html "Computer Required This feature is only available on a computer. Please switch t…" at bounding box center [290, 142] width 581 height 285
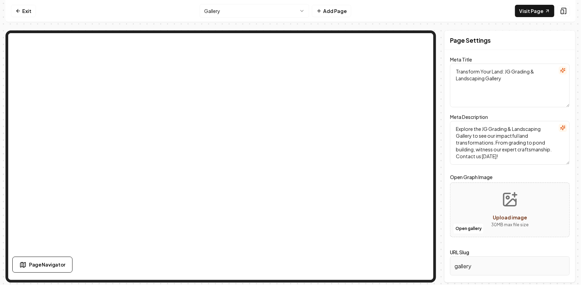
click at [226, 10] on html "Computer Required This feature is only available on a computer. Please switch t…" at bounding box center [290, 142] width 581 height 285
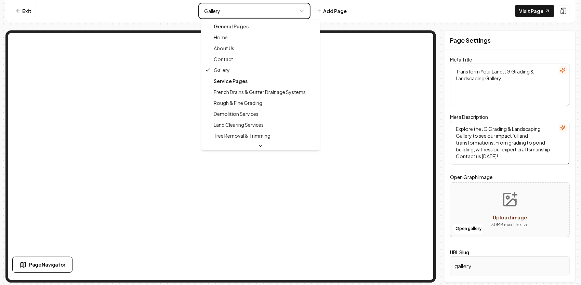
type textarea "Landscaping & Grading Experts | JG Grading & Landscaping"
type textarea "Discover expert grading, clearing, and landscaping with JG Grading & Landscapin…"
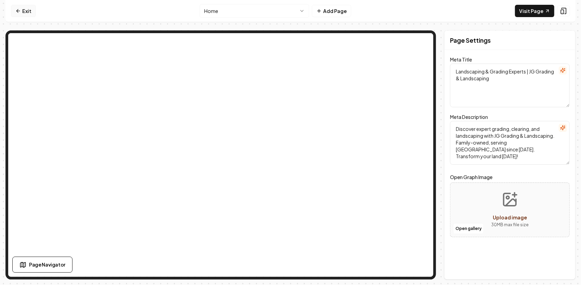
click at [29, 13] on link "Exit" at bounding box center [23, 11] width 25 height 12
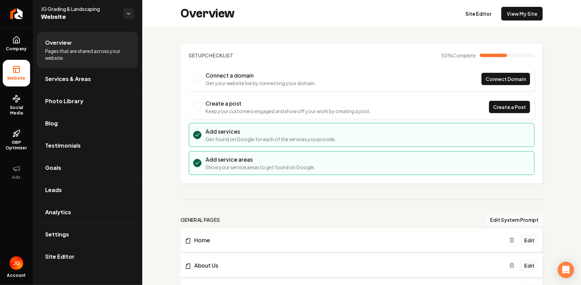
click at [18, 70] on icon at bounding box center [16, 69] width 8 height 8
click at [19, 45] on link "Company" at bounding box center [16, 43] width 27 height 27
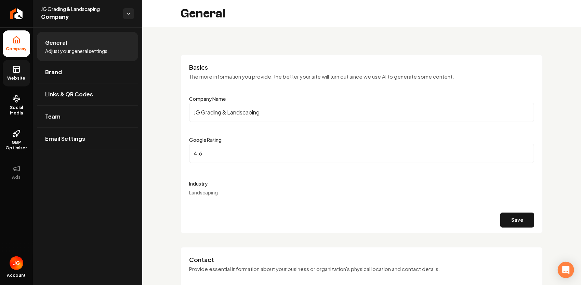
click at [13, 69] on icon at bounding box center [16, 69] width 8 height 8
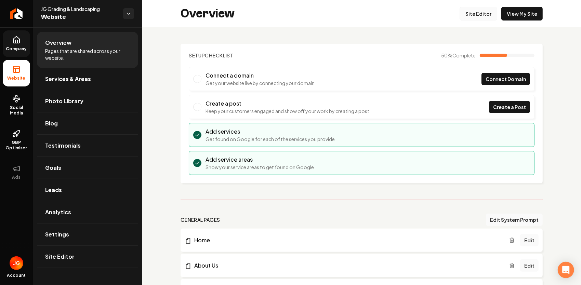
click at [489, 14] on link "Site Editor" at bounding box center [478, 14] width 38 height 14
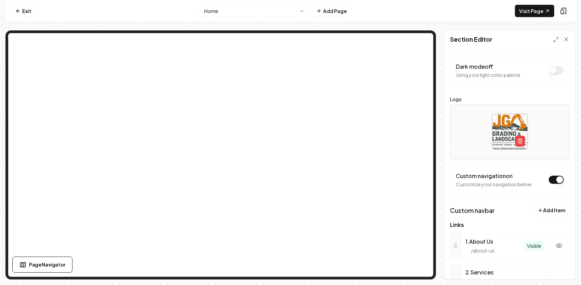
click at [237, 14] on html "Computer Required This feature is only available on a computer. Please switch t…" at bounding box center [290, 142] width 581 height 285
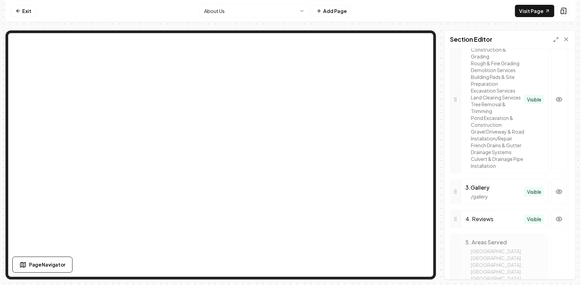
scroll to position [239, 0]
click at [227, 13] on html "Computer Required This feature is only available on a computer. Please switch t…" at bounding box center [290, 142] width 581 height 285
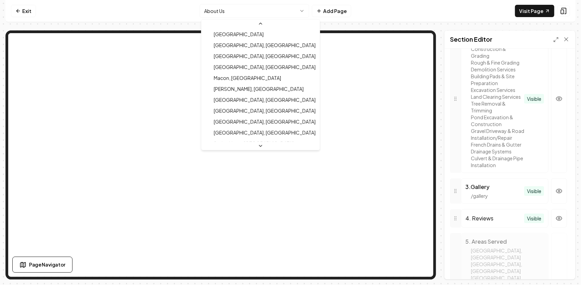
scroll to position [0, 0]
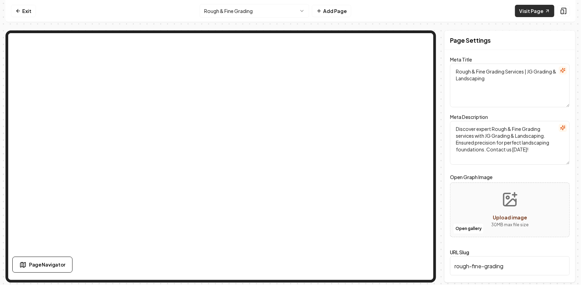
click at [536, 10] on link "Visit Page" at bounding box center [534, 11] width 39 height 12
click at [27, 12] on link "Exit" at bounding box center [23, 11] width 25 height 12
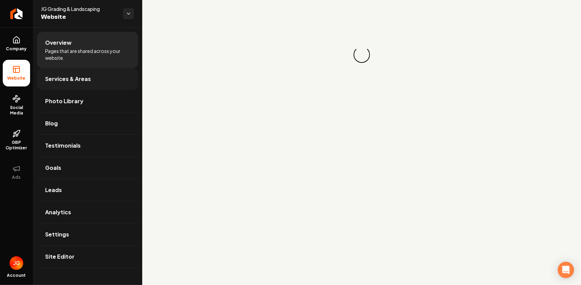
click at [72, 75] on span "Services & Areas" at bounding box center [68, 79] width 46 height 8
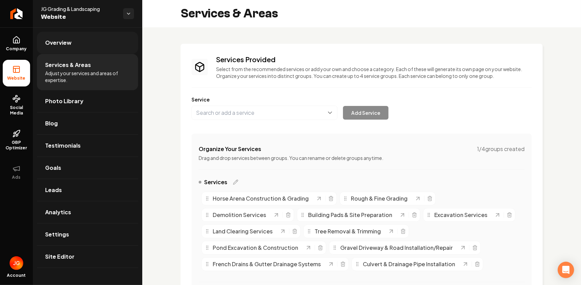
click at [72, 41] on link "Overview" at bounding box center [87, 43] width 101 height 22
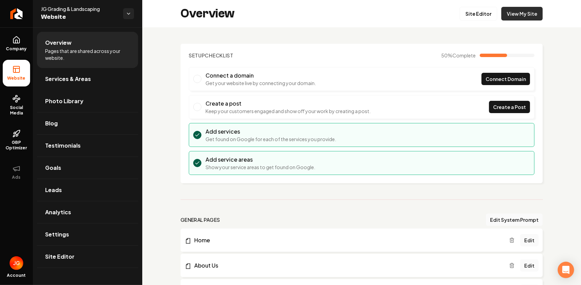
click at [530, 16] on link "View My Site" at bounding box center [521, 14] width 41 height 14
